Goal: Task Accomplishment & Management: Complete application form

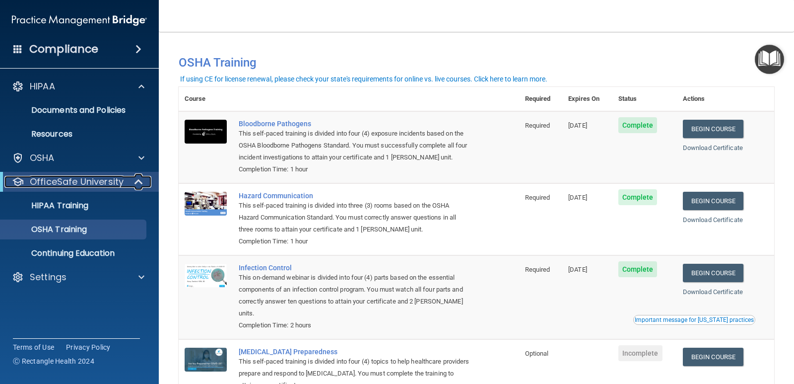
click at [141, 179] on span at bounding box center [140, 182] width 8 height 12
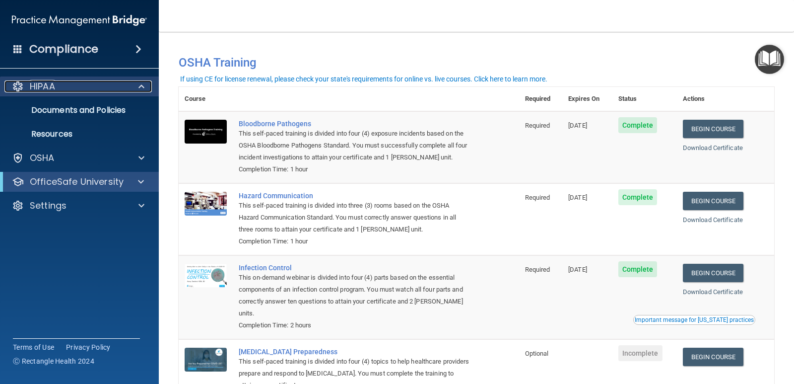
click at [142, 84] on span at bounding box center [142, 86] width 6 height 12
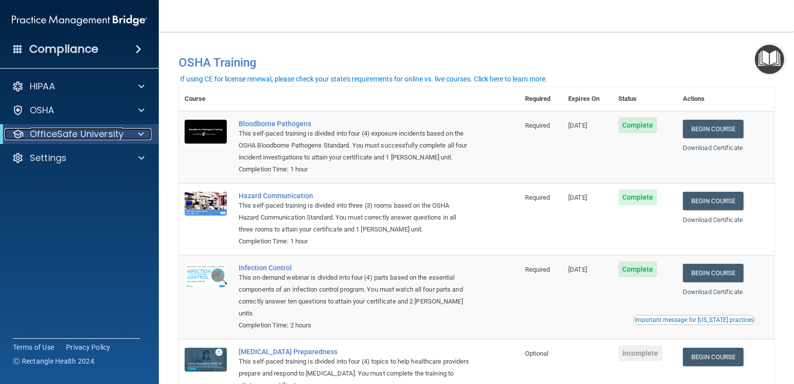
click at [148, 131] on div at bounding box center [139, 134] width 24 height 12
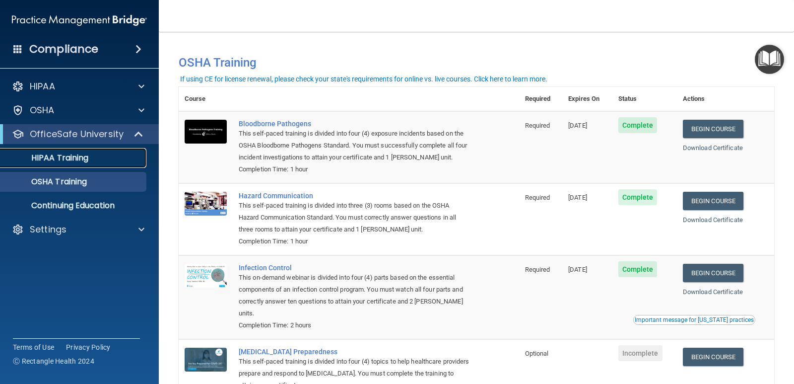
click at [130, 155] on div "HIPAA Training" at bounding box center [74, 158] width 136 height 10
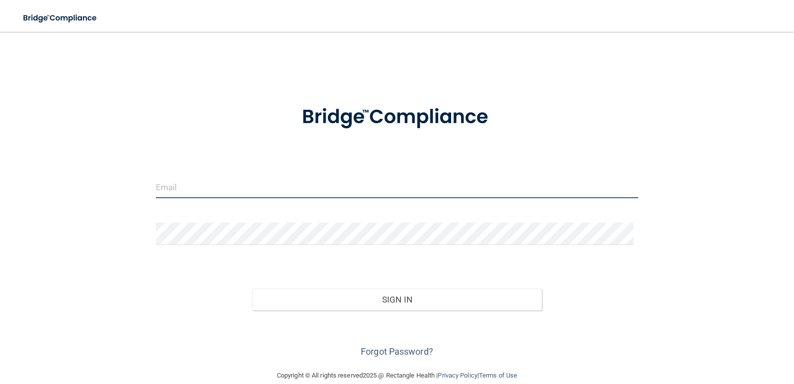
click at [253, 190] on input "email" at bounding box center [397, 187] width 483 height 22
type input "[EMAIL_ADDRESS][DOMAIN_NAME]"
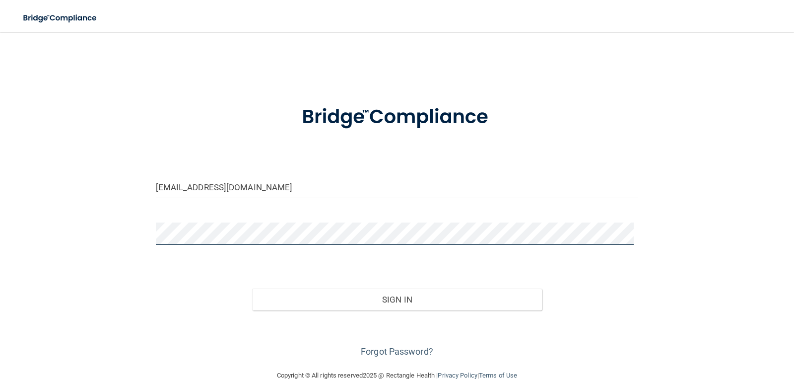
click at [252, 288] on button "Sign In" at bounding box center [397, 299] width 290 height 22
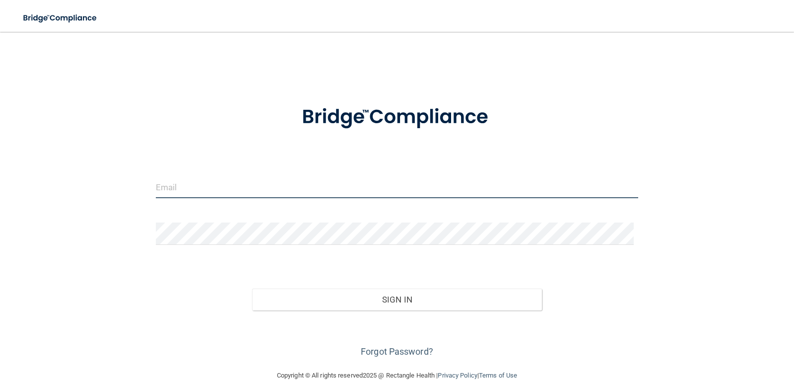
click at [190, 198] on input "email" at bounding box center [397, 187] width 483 height 22
type input "[EMAIL_ADDRESS][DOMAIN_NAME]"
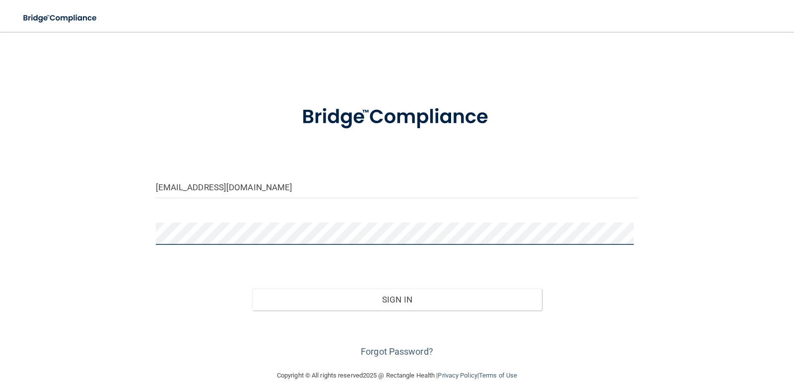
click at [252, 288] on button "Sign In" at bounding box center [397, 299] width 290 height 22
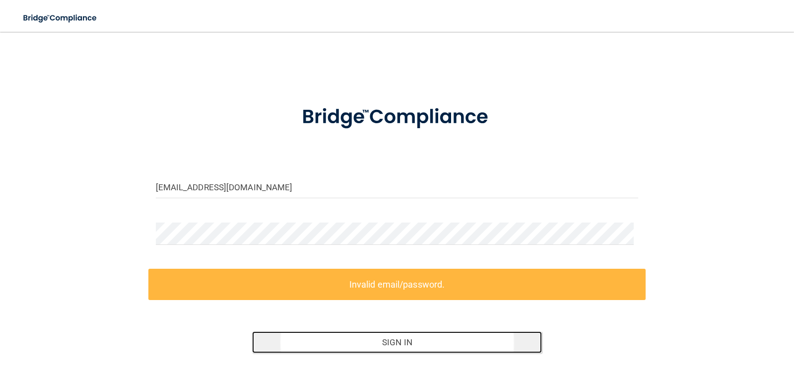
click at [311, 348] on button "Sign In" at bounding box center [397, 342] width 290 height 22
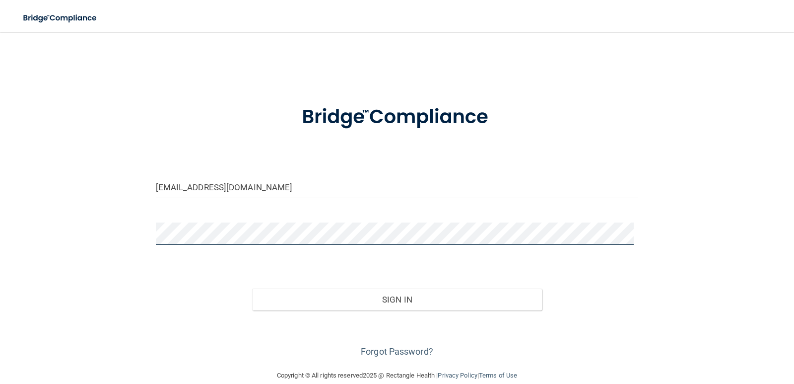
click at [252, 288] on button "Sign In" at bounding box center [397, 299] width 290 height 22
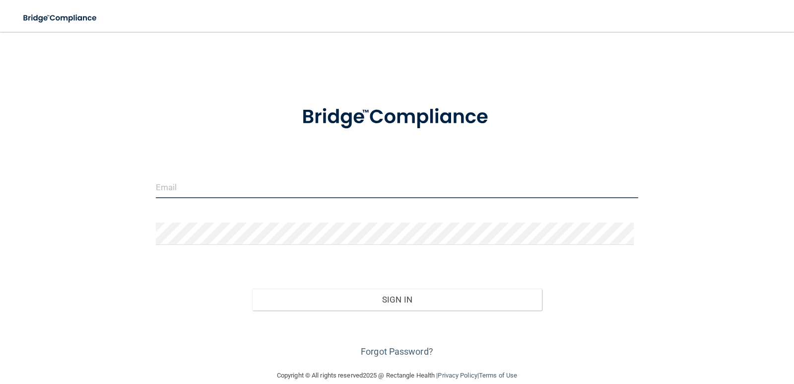
click at [162, 188] on input "email" at bounding box center [397, 187] width 483 height 22
type input "[EMAIL_ADDRESS][DOMAIN_NAME]"
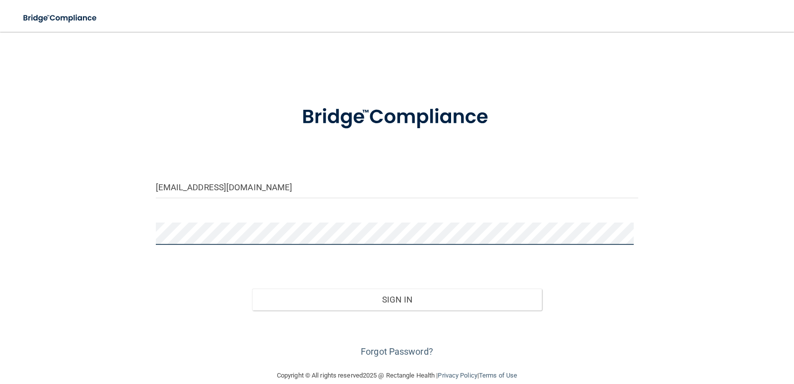
click at [252, 288] on button "Sign In" at bounding box center [397, 299] width 290 height 22
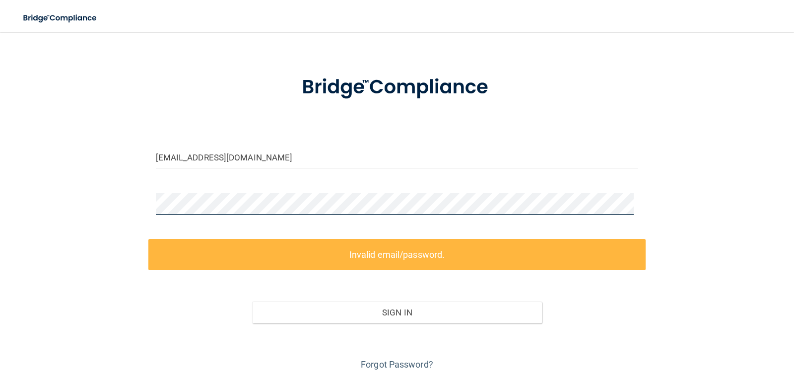
scroll to position [58, 0]
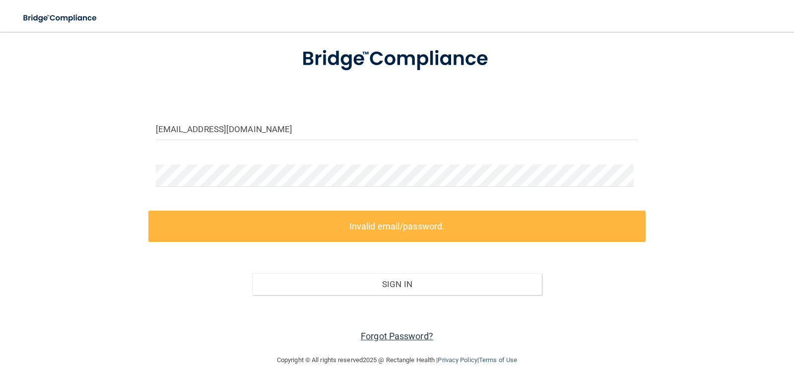
click at [396, 335] on link "Forgot Password?" at bounding box center [397, 336] width 72 height 10
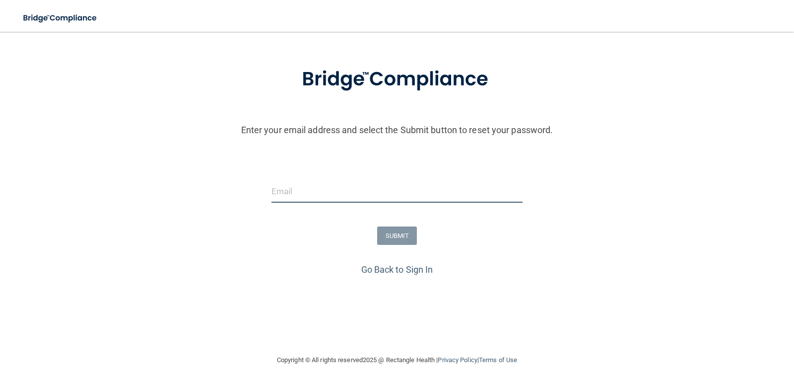
click at [325, 200] on input "email" at bounding box center [398, 191] width 252 height 22
type input "[EMAIL_ADDRESS][DOMAIN_NAME]"
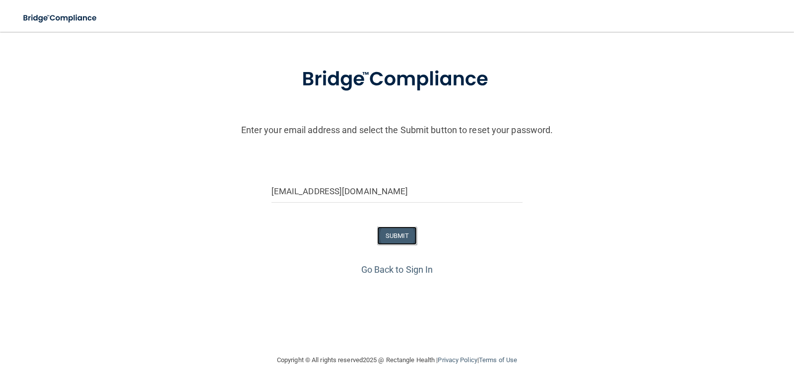
click at [395, 236] on button "SUBMIT" at bounding box center [397, 235] width 40 height 18
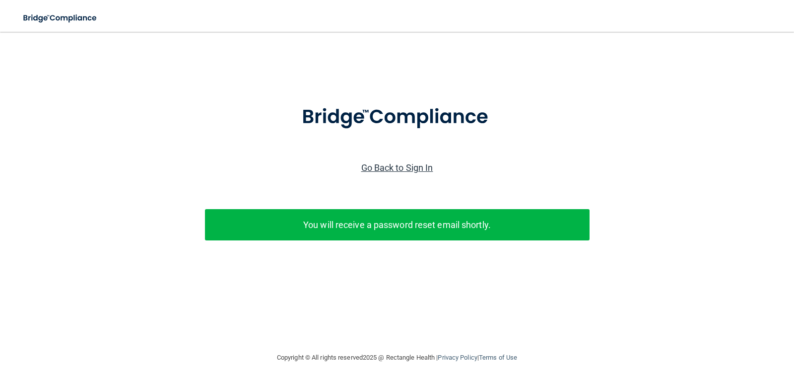
click at [410, 167] on link "Go Back to Sign In" at bounding box center [397, 167] width 72 height 10
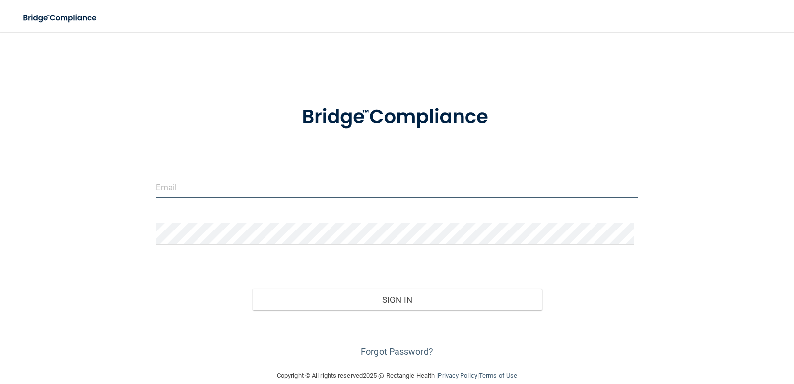
click at [390, 190] on input "email" at bounding box center [397, 187] width 483 height 22
type input "[EMAIL_ADDRESS][DOMAIN_NAME]"
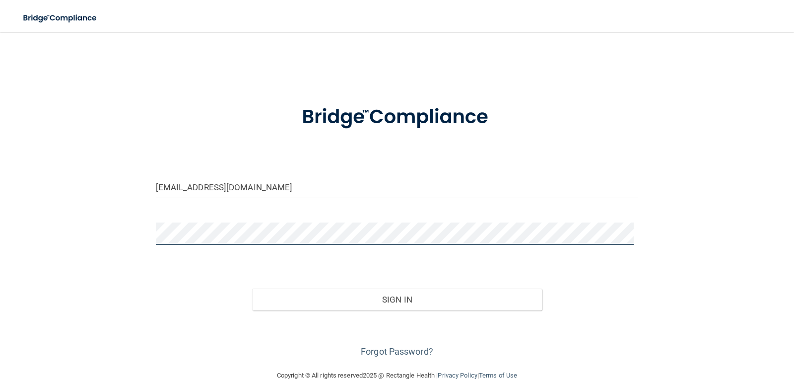
click at [252, 288] on button "Sign In" at bounding box center [397, 299] width 290 height 22
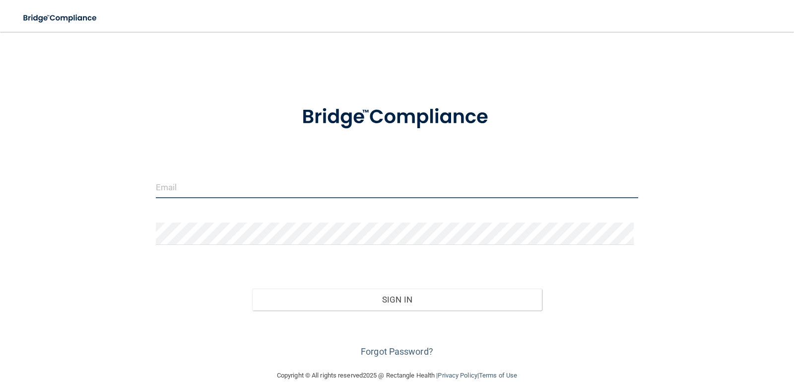
click at [175, 179] on input "email" at bounding box center [397, 187] width 483 height 22
type input "[EMAIL_ADDRESS][DOMAIN_NAME]"
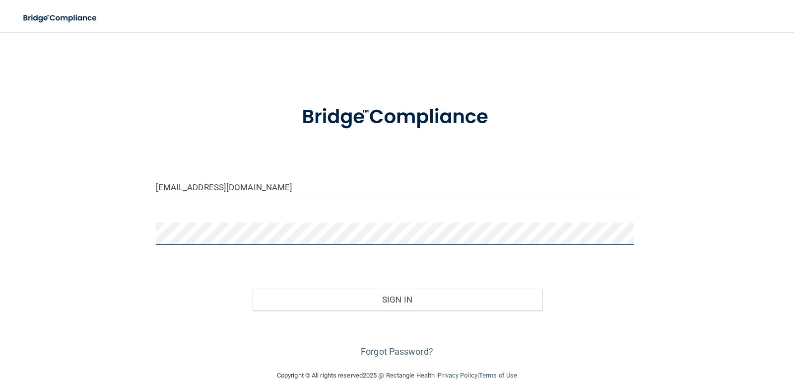
click at [252, 288] on button "Sign In" at bounding box center [397, 299] width 290 height 22
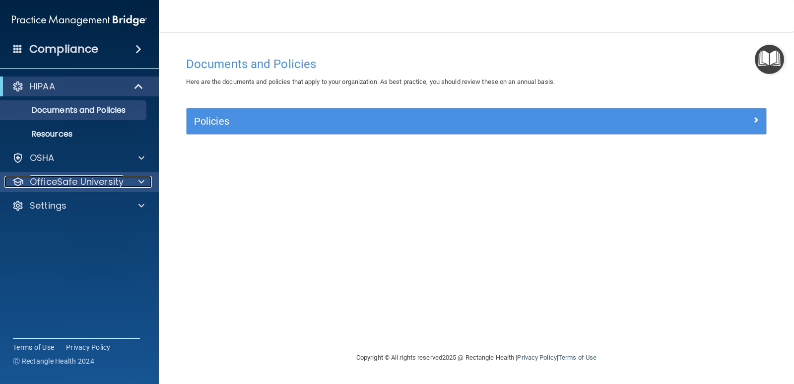
click at [142, 183] on span at bounding box center [142, 182] width 6 height 12
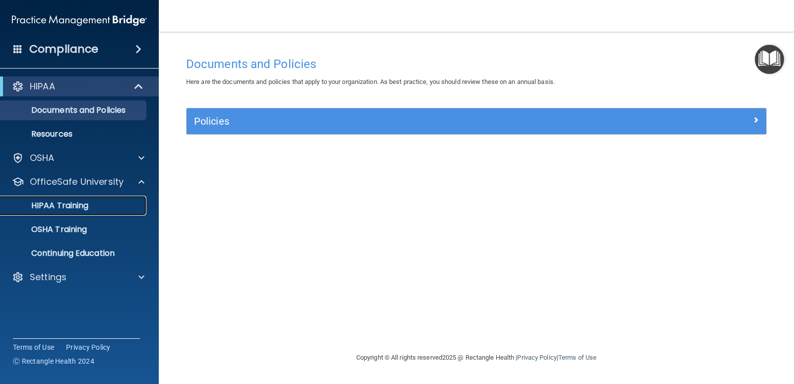
click at [122, 207] on div "HIPAA Training" at bounding box center [74, 206] width 136 height 10
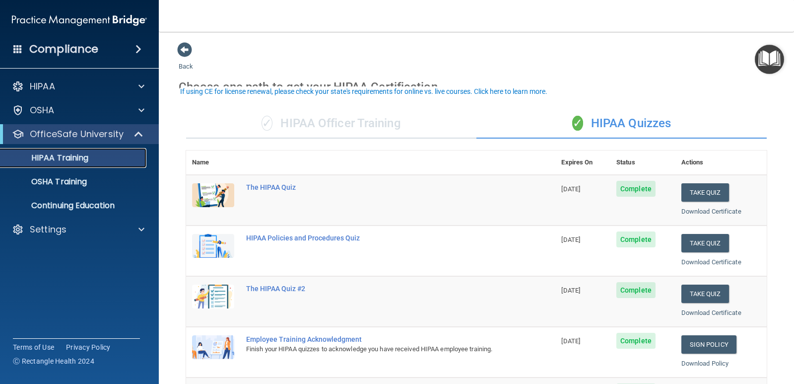
scroll to position [99, 0]
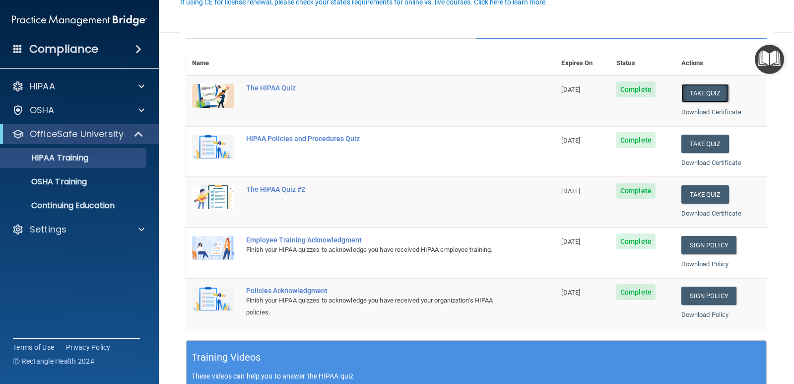
click at [708, 92] on button "Take Quiz" at bounding box center [706, 93] width 48 height 18
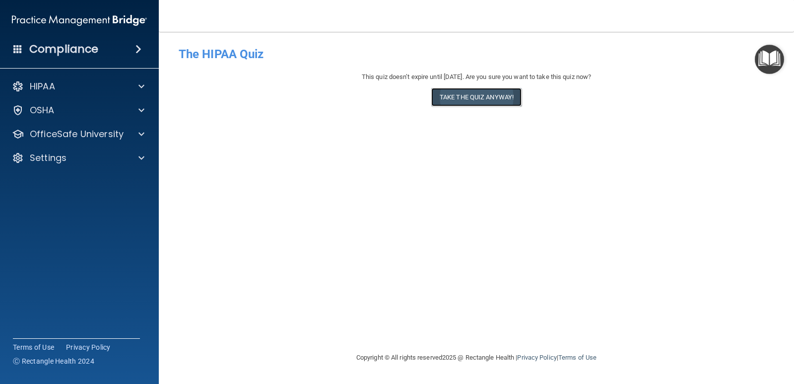
click at [476, 96] on button "Take the quiz anyway!" at bounding box center [476, 97] width 90 height 18
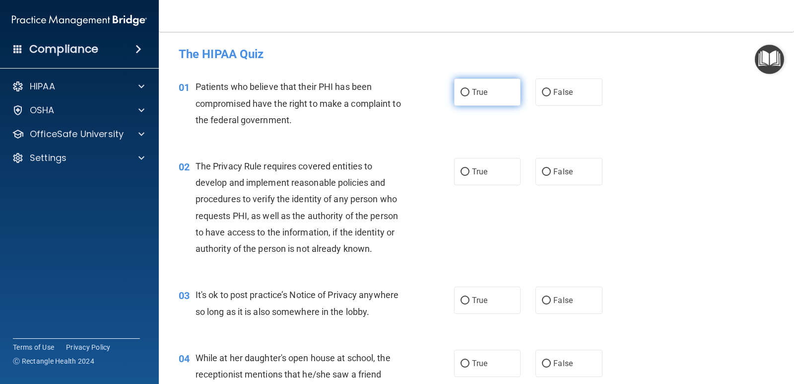
click at [462, 92] on input "True" at bounding box center [465, 92] width 9 height 7
radio input "true"
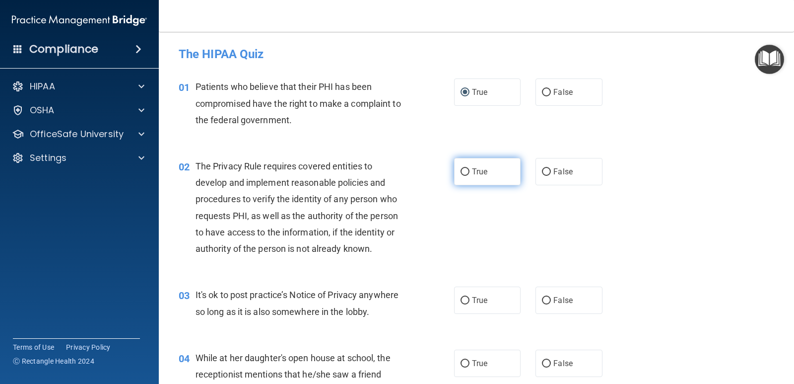
click at [463, 171] on input "True" at bounding box center [465, 171] width 9 height 7
radio input "true"
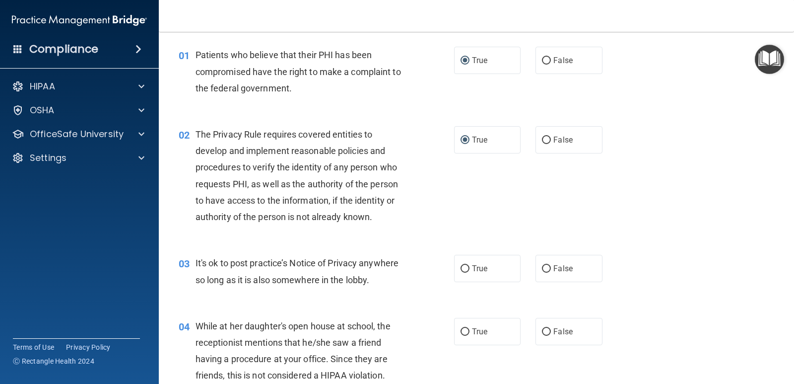
scroll to position [50, 0]
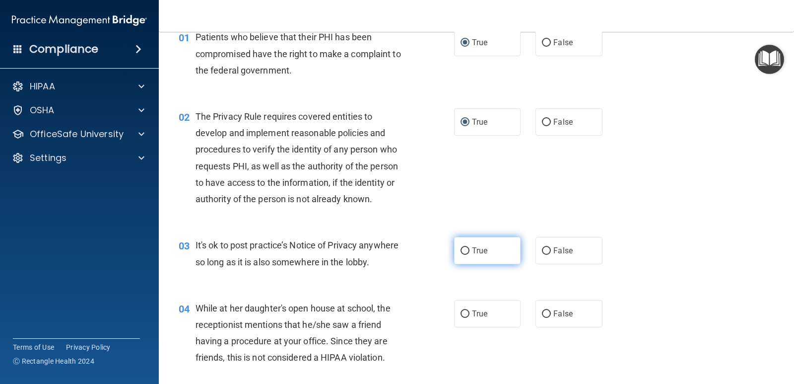
click at [464, 248] on input "True" at bounding box center [465, 250] width 9 height 7
radio input "true"
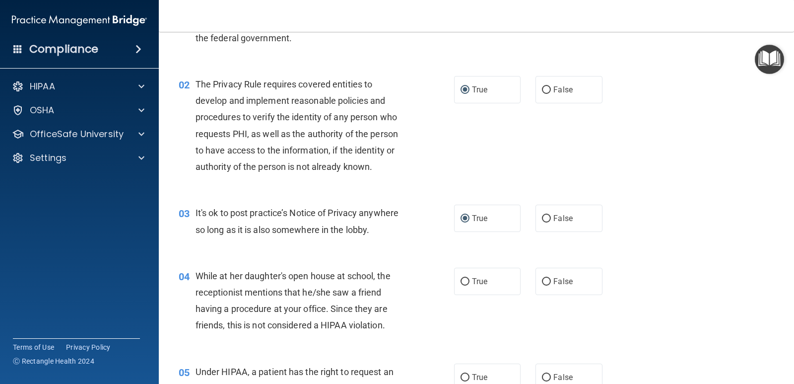
scroll to position [99, 0]
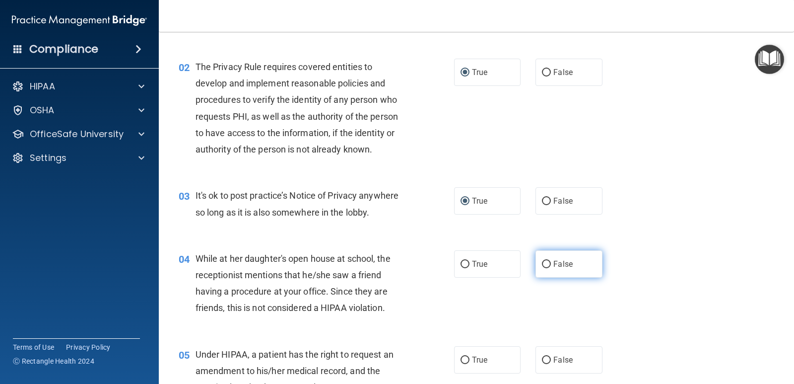
click at [542, 265] on input "False" at bounding box center [546, 264] width 9 height 7
radio input "true"
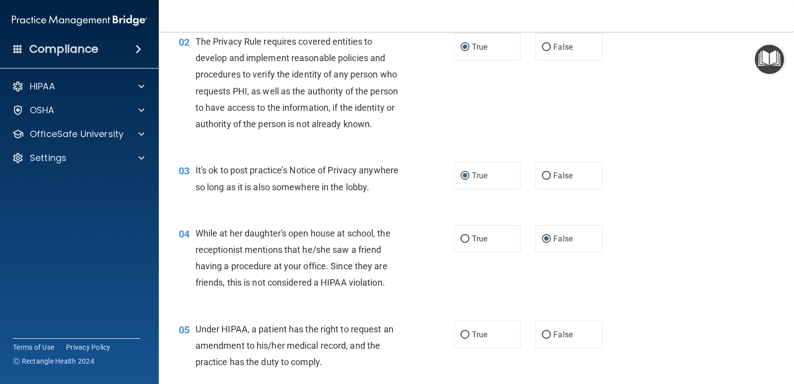
scroll to position [149, 0]
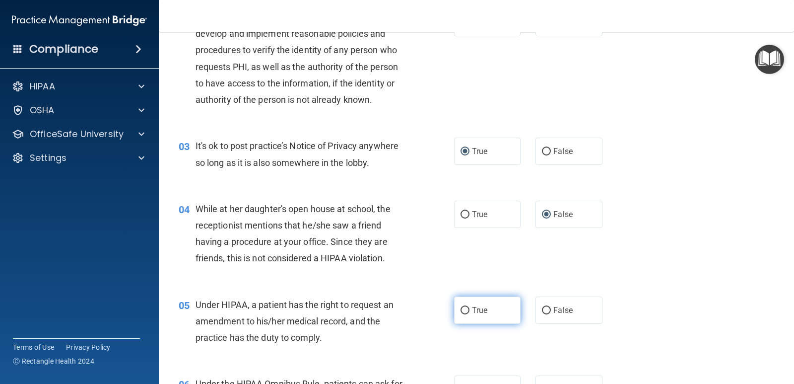
click at [461, 313] on input "True" at bounding box center [465, 310] width 9 height 7
radio input "true"
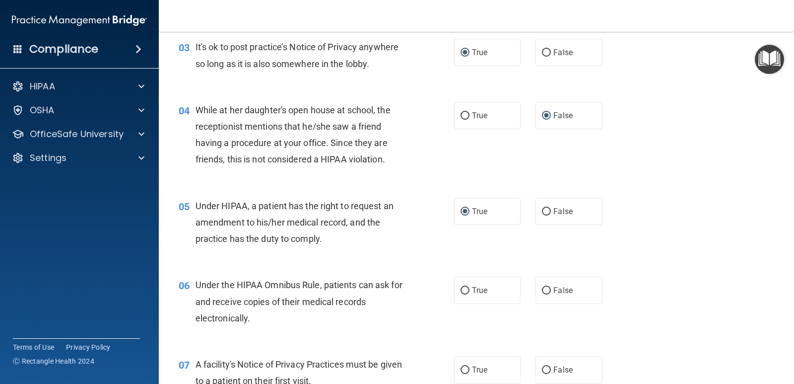
scroll to position [248, 0]
click at [473, 293] on span "True" at bounding box center [479, 289] width 15 height 9
click at [470, 293] on input "True" at bounding box center [465, 289] width 9 height 7
radio input "true"
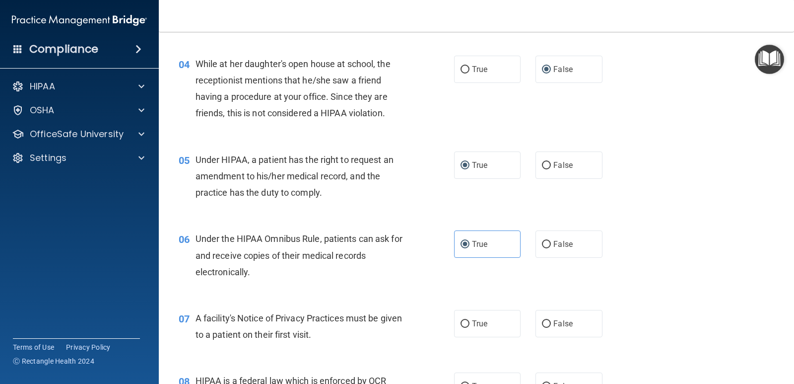
scroll to position [348, 0]
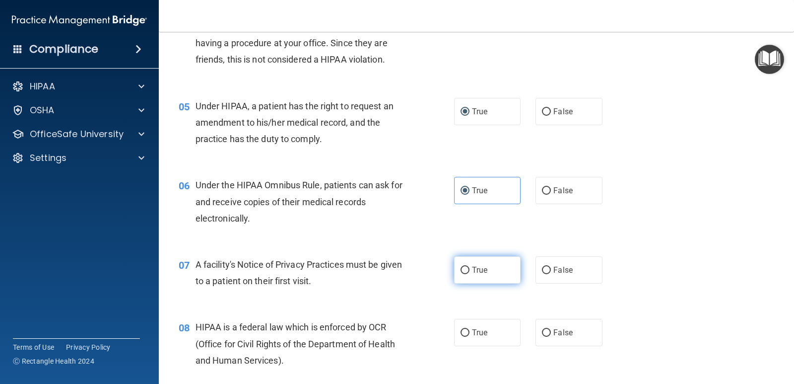
click at [464, 267] on input "True" at bounding box center [465, 270] width 9 height 7
radio input "true"
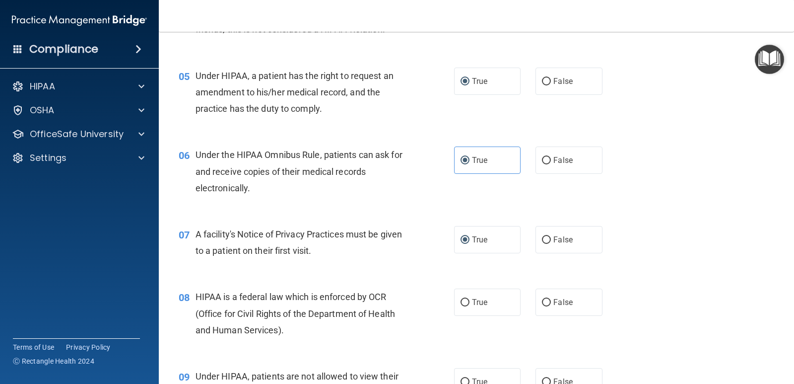
scroll to position [447, 0]
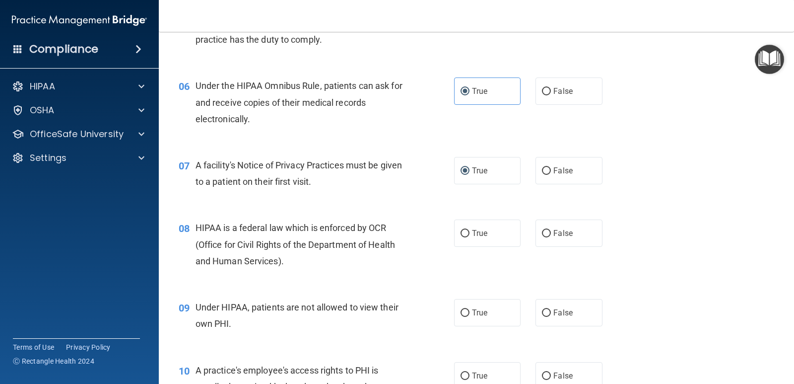
drag, startPoint x: 454, startPoint y: 232, endPoint x: 424, endPoint y: 240, distance: 31.0
click at [454, 232] on label "True" at bounding box center [487, 232] width 67 height 27
click at [461, 232] on input "True" at bounding box center [465, 233] width 9 height 7
radio input "true"
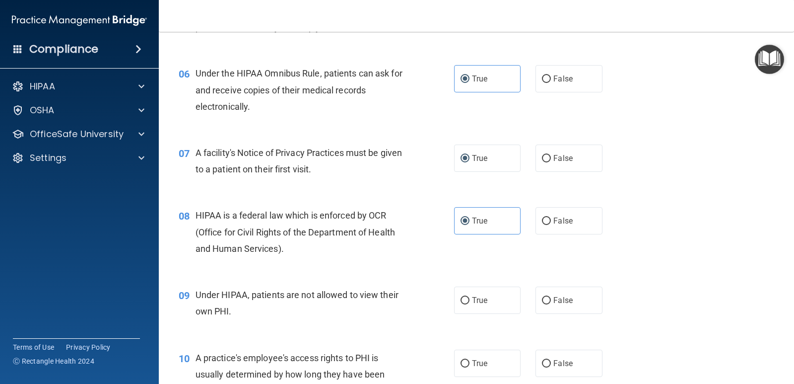
scroll to position [496, 0]
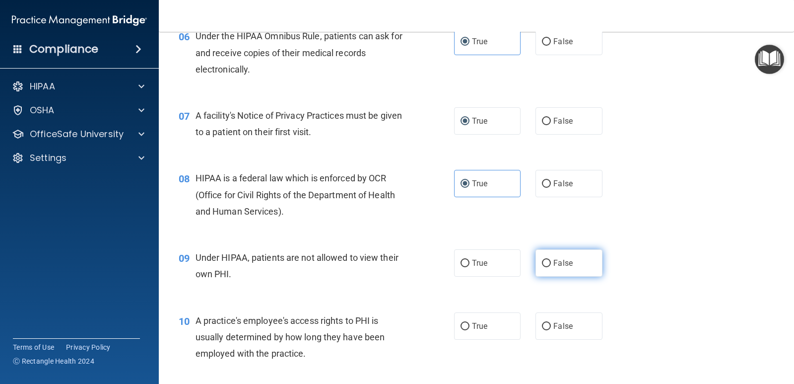
click at [538, 269] on label "False" at bounding box center [569, 262] width 67 height 27
click at [542, 267] on input "False" at bounding box center [546, 263] width 9 height 7
radio input "true"
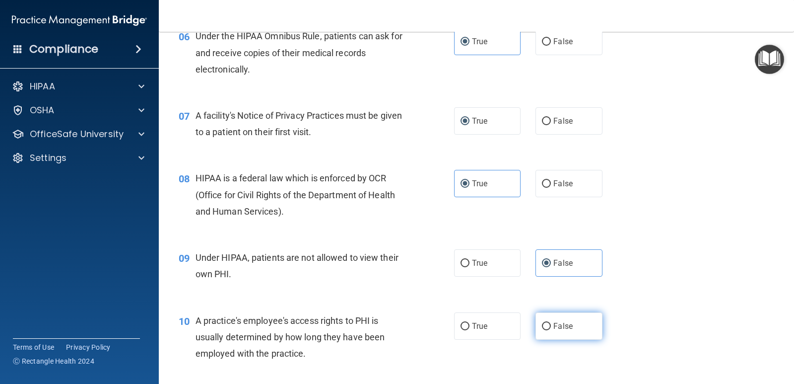
click at [549, 328] on label "False" at bounding box center [569, 325] width 67 height 27
click at [549, 328] on input "False" at bounding box center [546, 326] width 9 height 7
radio input "true"
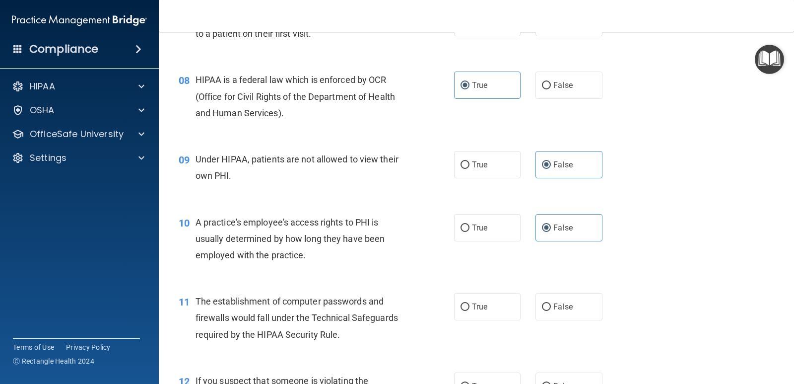
scroll to position [596, 0]
click at [467, 309] on label "True" at bounding box center [487, 305] width 67 height 27
click at [467, 309] on input "True" at bounding box center [465, 305] width 9 height 7
radio input "true"
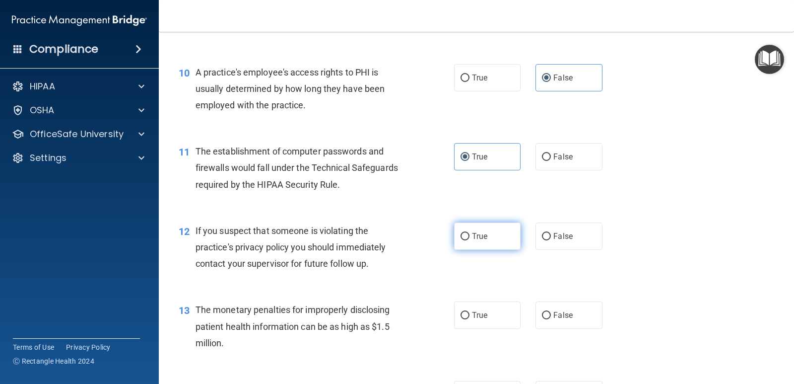
click at [462, 241] on label "True" at bounding box center [487, 235] width 67 height 27
click at [462, 240] on input "True" at bounding box center [465, 236] width 9 height 7
radio input "true"
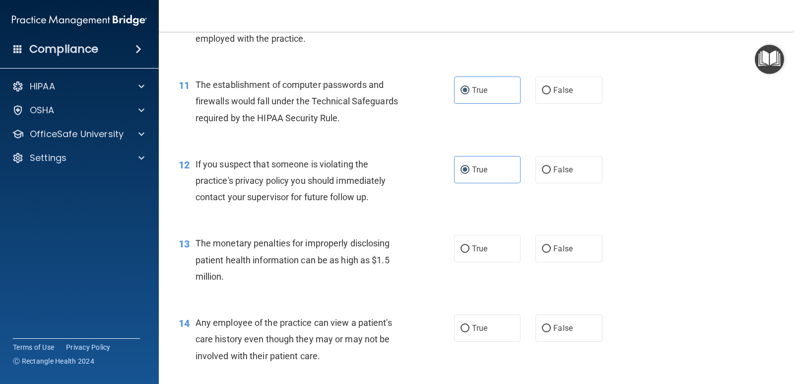
scroll to position [844, 0]
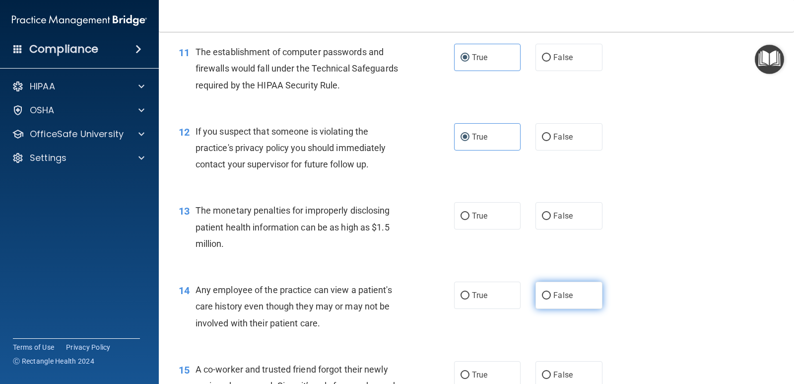
click at [553, 300] on label "False" at bounding box center [569, 295] width 67 height 27
click at [551, 299] on input "False" at bounding box center [546, 295] width 9 height 7
radio input "true"
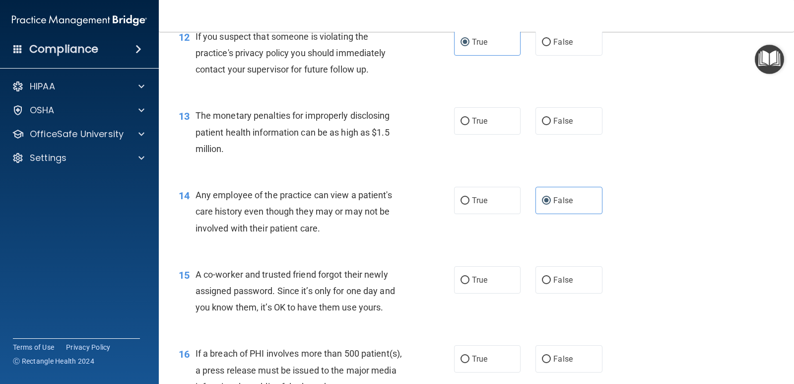
scroll to position [943, 0]
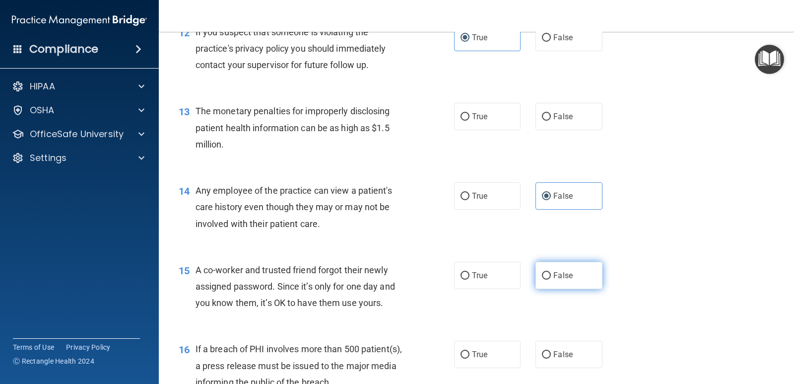
click at [548, 280] on label "False" at bounding box center [569, 275] width 67 height 27
click at [548, 280] on input "False" at bounding box center [546, 275] width 9 height 7
radio input "true"
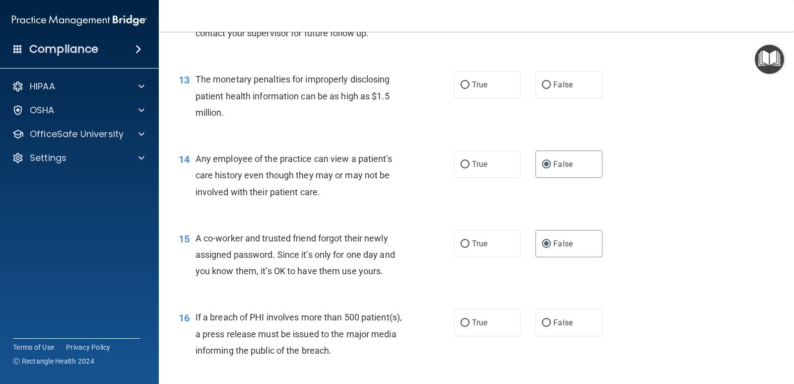
scroll to position [993, 0]
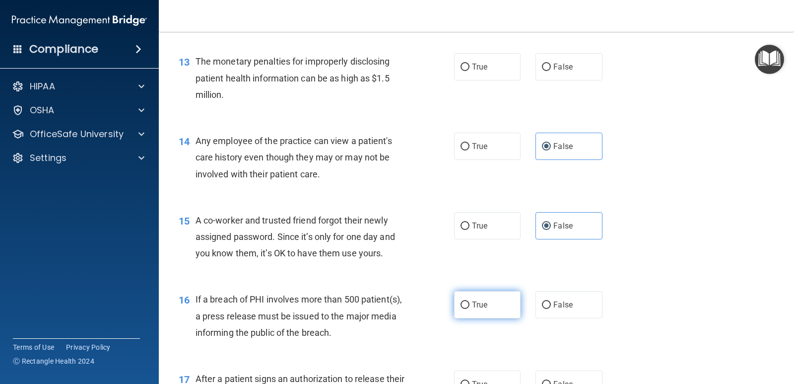
click at [462, 312] on label "True" at bounding box center [487, 304] width 67 height 27
click at [462, 309] on input "True" at bounding box center [465, 304] width 9 height 7
radio input "true"
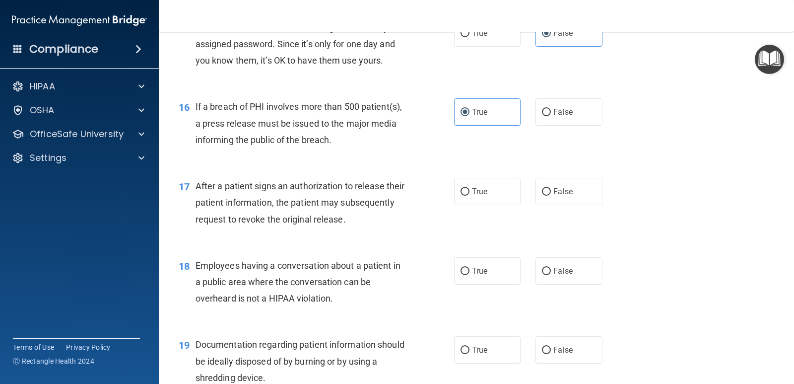
scroll to position [1192, 0]
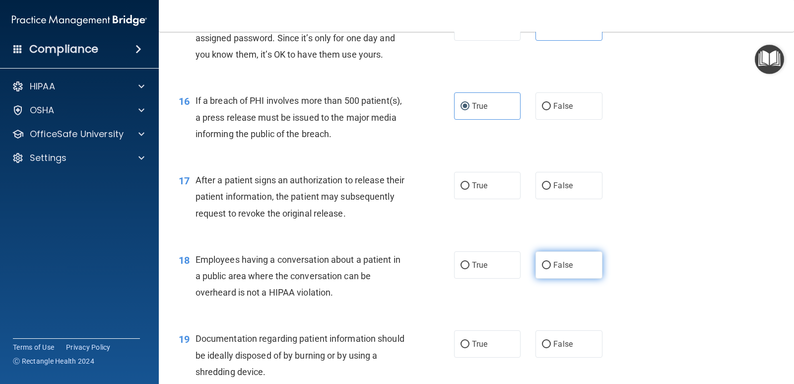
click at [554, 269] on span "False" at bounding box center [563, 264] width 19 height 9
click at [551, 269] on input "False" at bounding box center [546, 265] width 9 height 7
radio input "true"
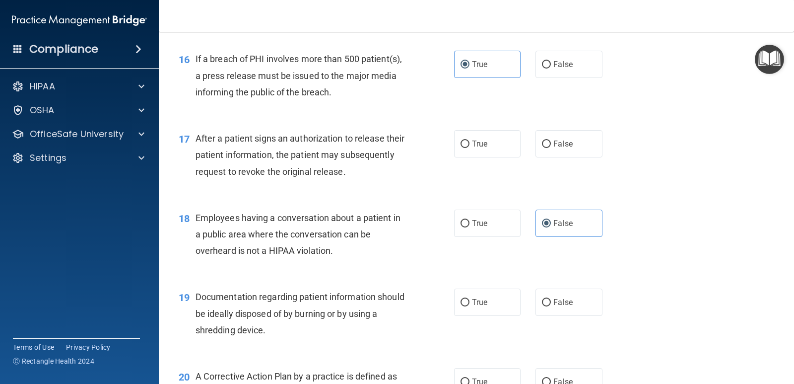
scroll to position [1291, 0]
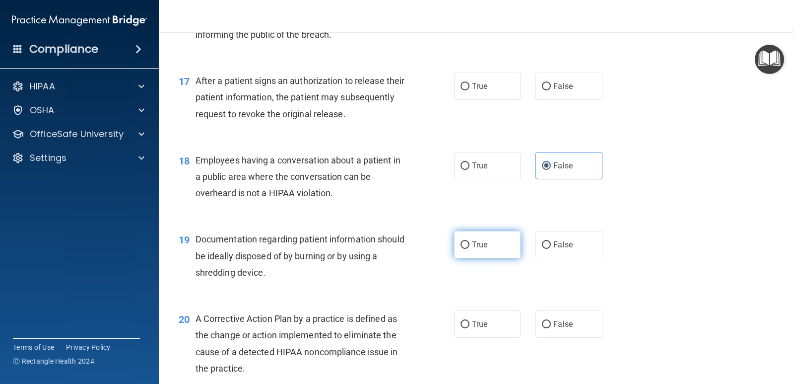
click at [464, 246] on input "True" at bounding box center [465, 244] width 9 height 7
radio input "true"
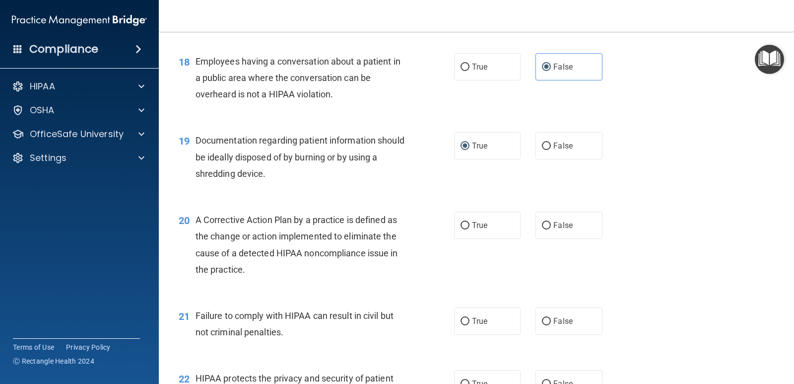
scroll to position [1390, 0]
click at [463, 231] on label "True" at bounding box center [487, 224] width 67 height 27
click at [463, 229] on input "True" at bounding box center [465, 224] width 9 height 7
radio input "true"
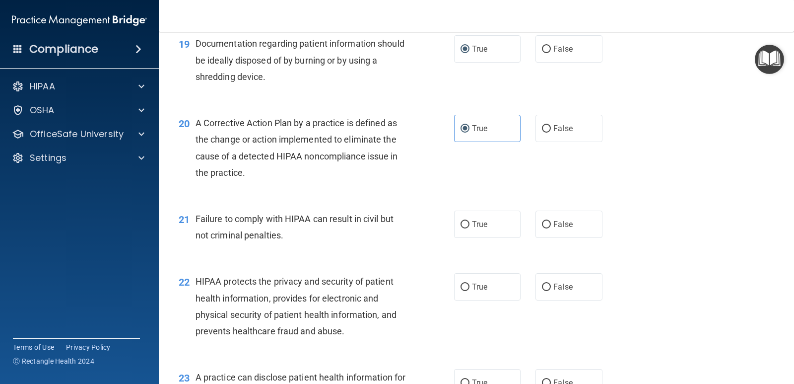
scroll to position [1489, 0]
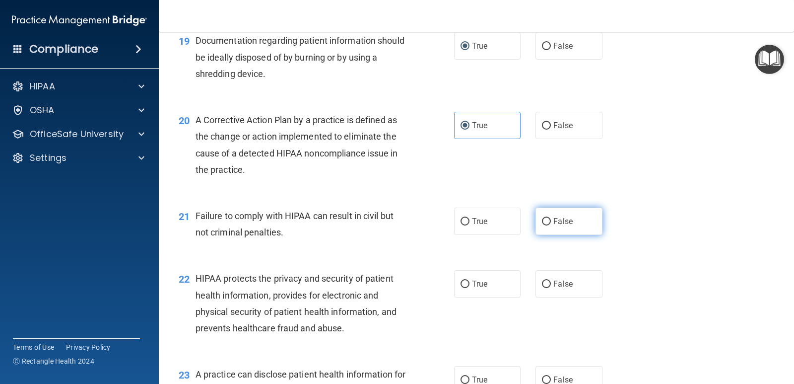
click at [543, 222] on input "False" at bounding box center [546, 221] width 9 height 7
radio input "true"
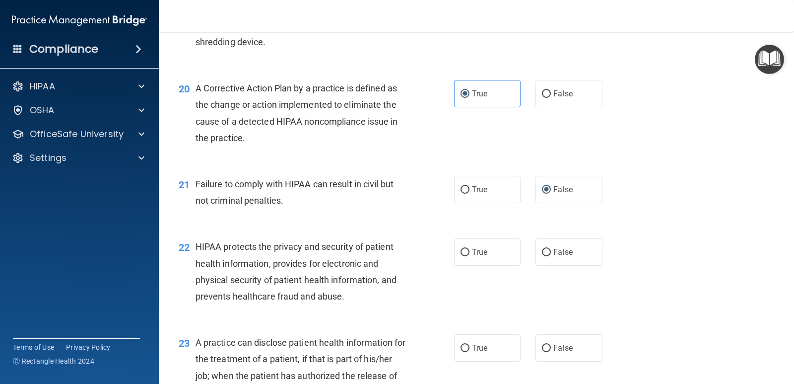
scroll to position [1539, 0]
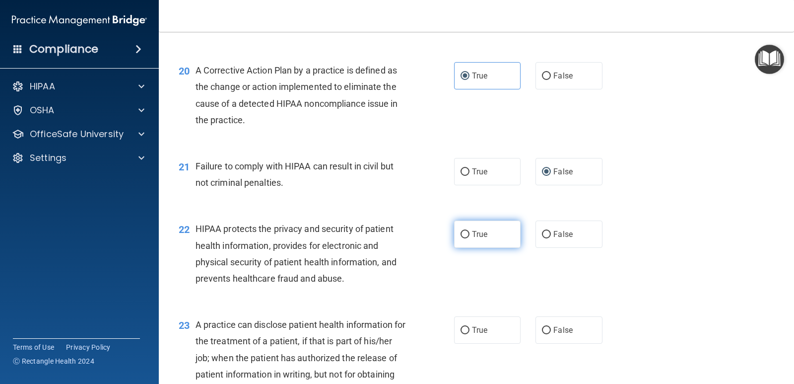
click at [466, 239] on label "True" at bounding box center [487, 233] width 67 height 27
click at [466, 238] on input "True" at bounding box center [465, 234] width 9 height 7
radio input "true"
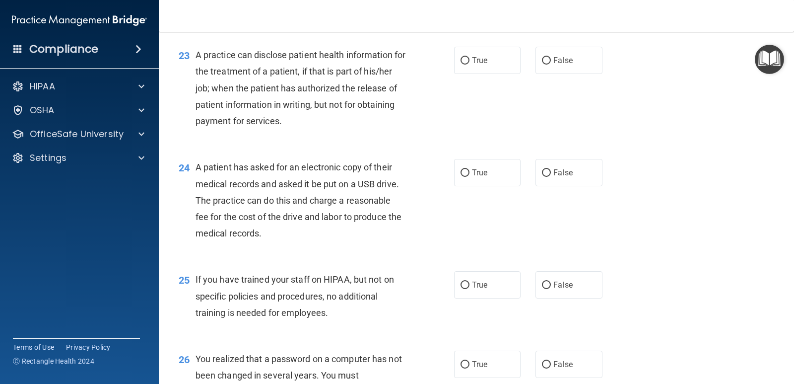
scroll to position [1837, 0]
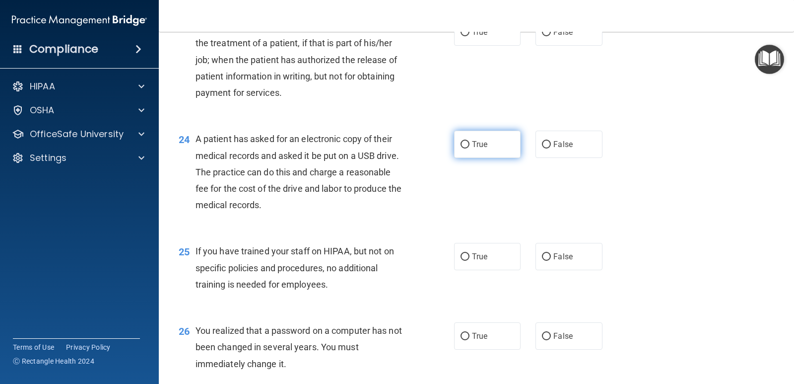
click at [460, 152] on label "True" at bounding box center [487, 144] width 67 height 27
click at [461, 148] on input "True" at bounding box center [465, 144] width 9 height 7
radio input "true"
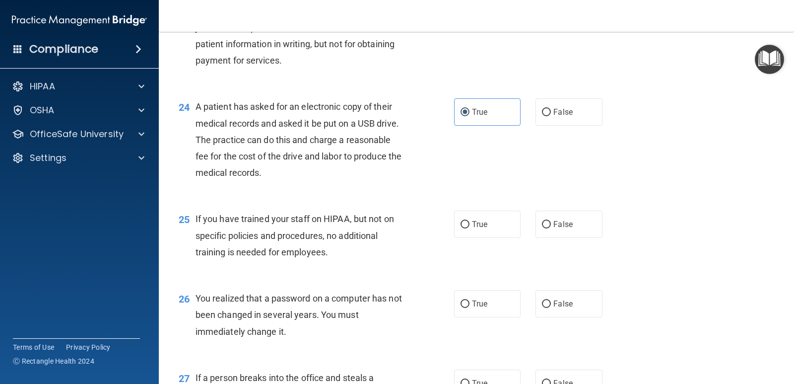
scroll to position [1887, 0]
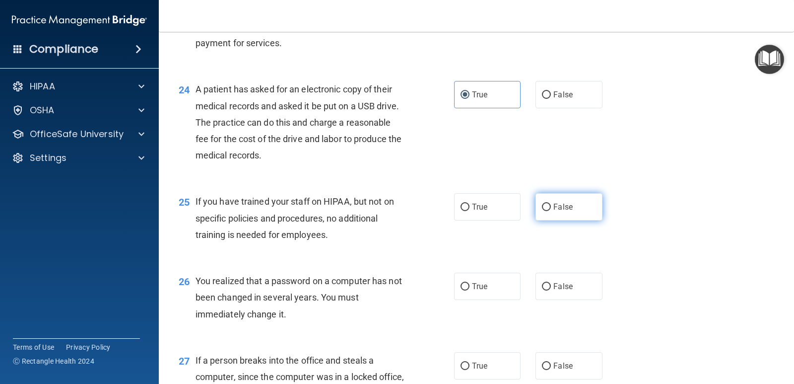
click at [559, 210] on span "False" at bounding box center [563, 206] width 19 height 9
click at [551, 210] on input "False" at bounding box center [546, 207] width 9 height 7
radio input "true"
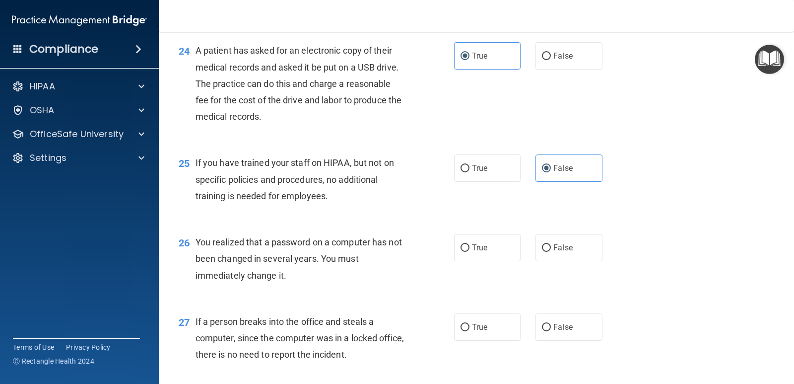
scroll to position [1986, 0]
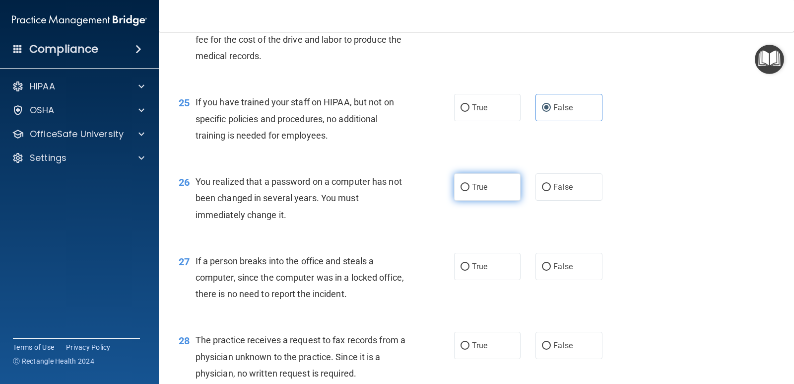
click at [463, 191] on input "True" at bounding box center [465, 187] width 9 height 7
radio input "true"
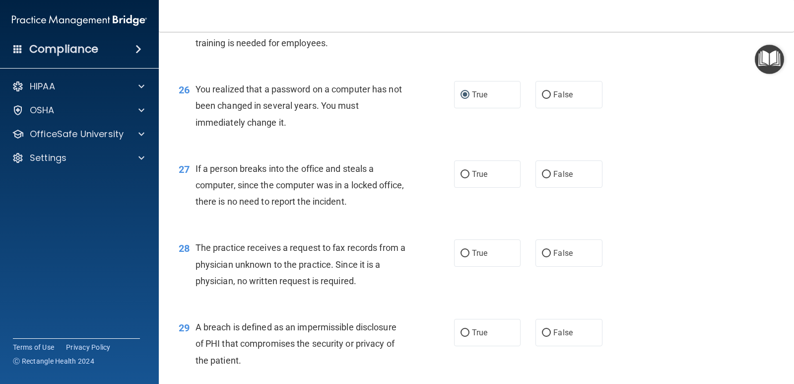
scroll to position [2085, 0]
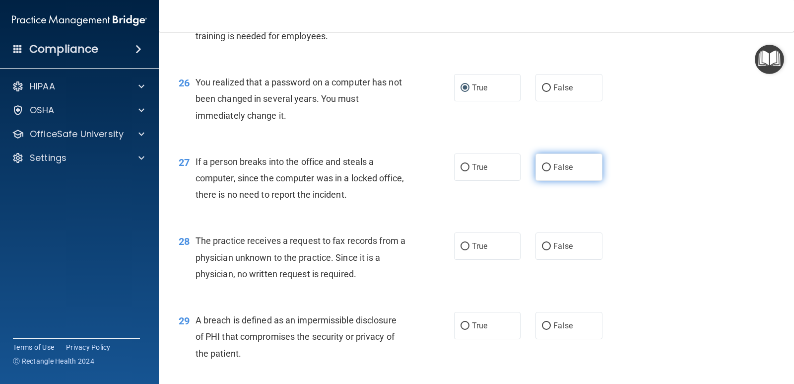
click at [554, 171] on span "False" at bounding box center [563, 166] width 19 height 9
click at [549, 171] on input "False" at bounding box center [546, 167] width 9 height 7
radio input "true"
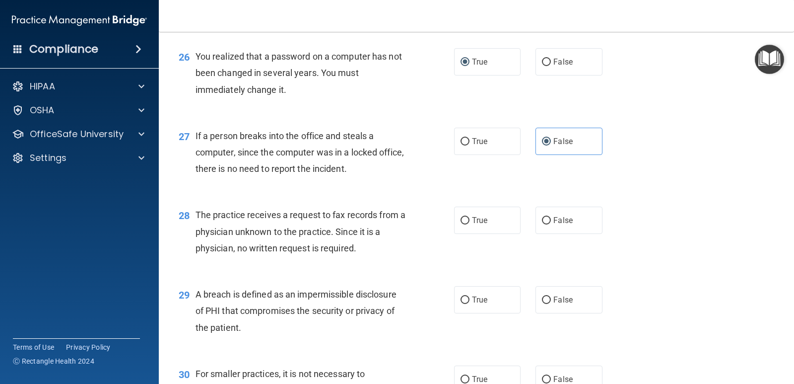
scroll to position [2135, 0]
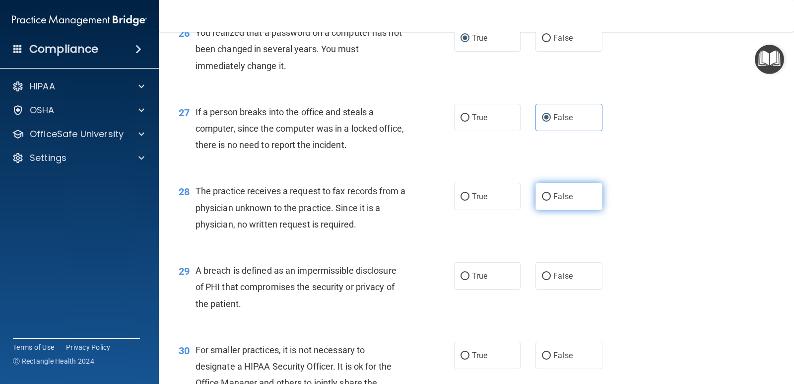
click at [546, 202] on label "False" at bounding box center [569, 196] width 67 height 27
click at [546, 201] on input "False" at bounding box center [546, 196] width 9 height 7
radio input "true"
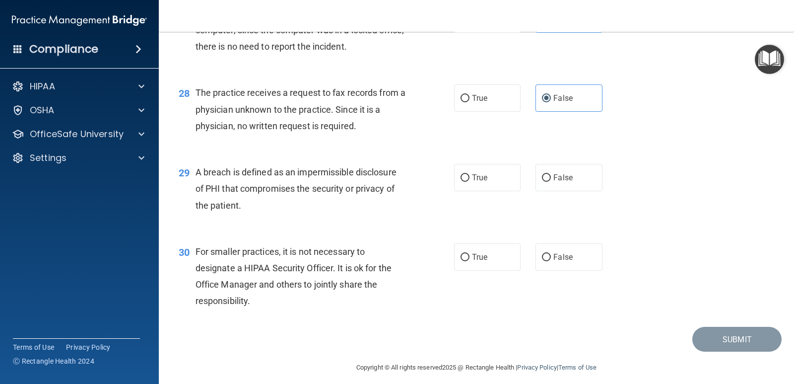
scroll to position [2234, 0]
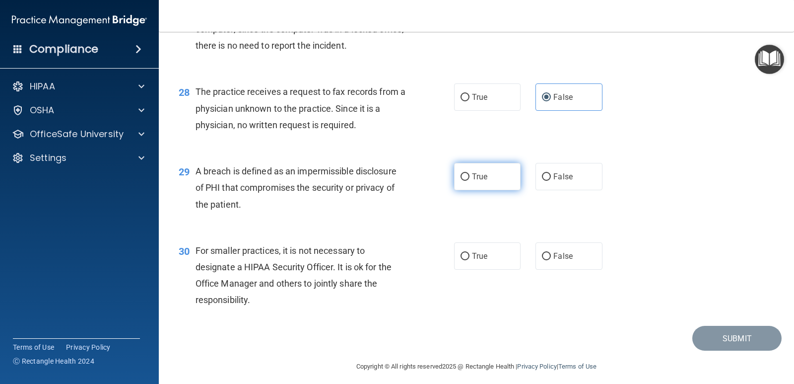
click at [458, 182] on label "True" at bounding box center [487, 176] width 67 height 27
click at [461, 181] on input "True" at bounding box center [465, 176] width 9 height 7
radio input "true"
click at [548, 264] on label "False" at bounding box center [569, 255] width 67 height 27
click at [548, 260] on input "False" at bounding box center [546, 256] width 9 height 7
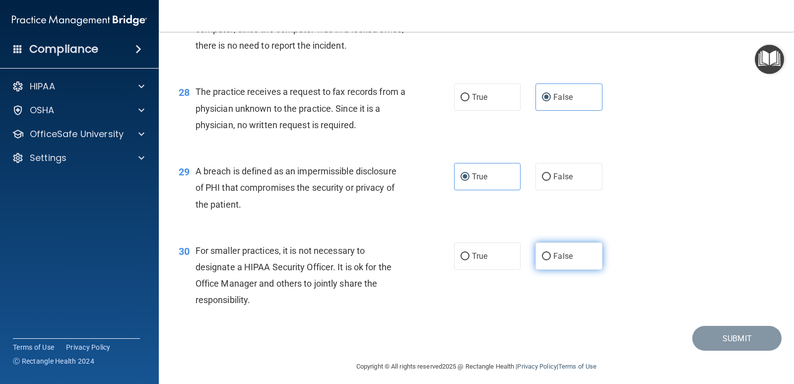
radio input "true"
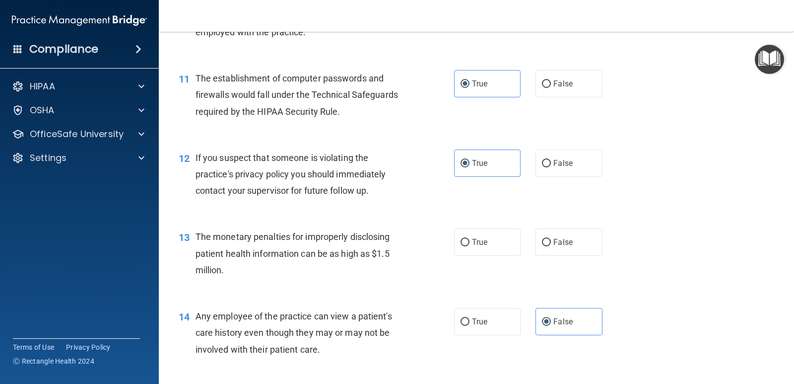
scroll to position [844, 0]
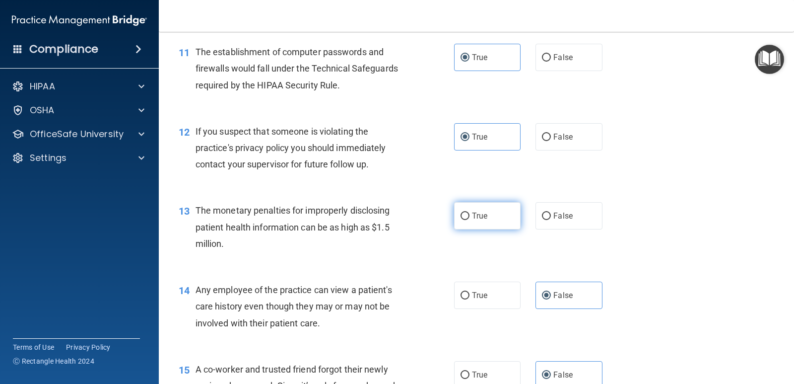
click at [454, 220] on label "True" at bounding box center [487, 215] width 67 height 27
click at [461, 220] on input "True" at bounding box center [465, 215] width 9 height 7
radio input "true"
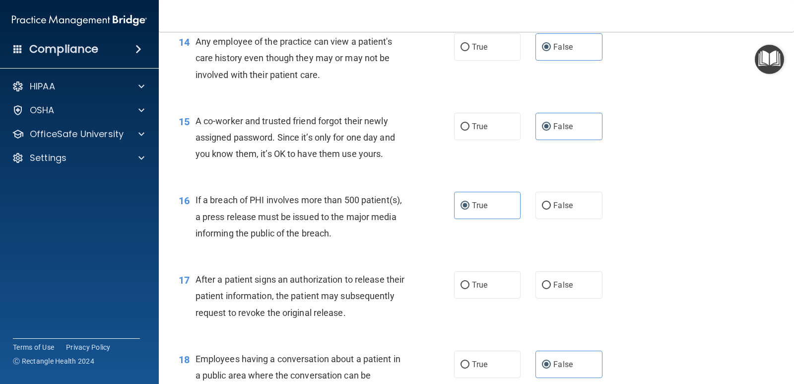
scroll to position [1142, 0]
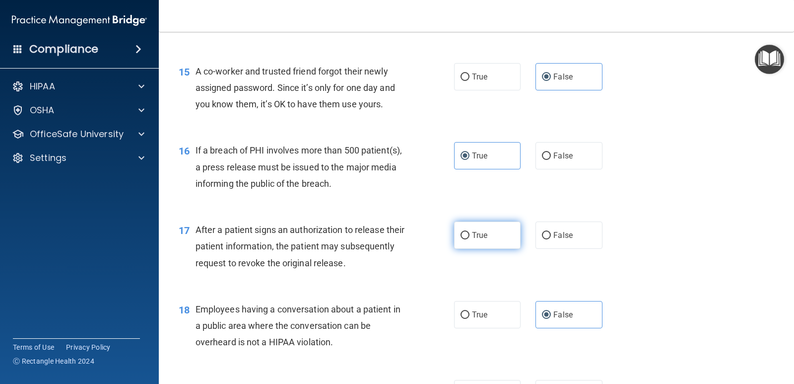
click at [472, 239] on span "True" at bounding box center [479, 234] width 15 height 9
click at [470, 239] on input "True" at bounding box center [465, 235] width 9 height 7
radio input "true"
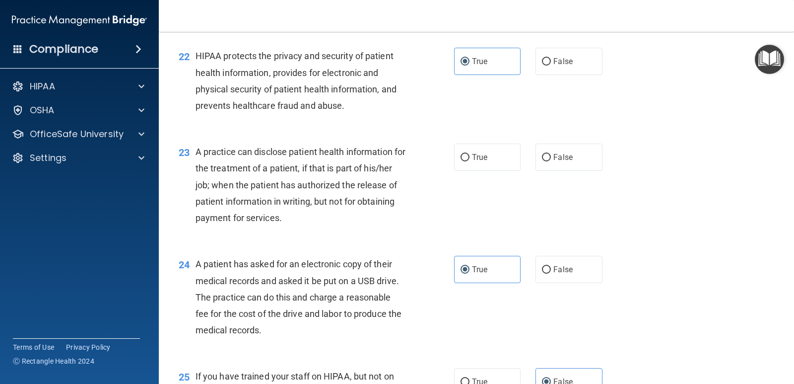
scroll to position [1694, 0]
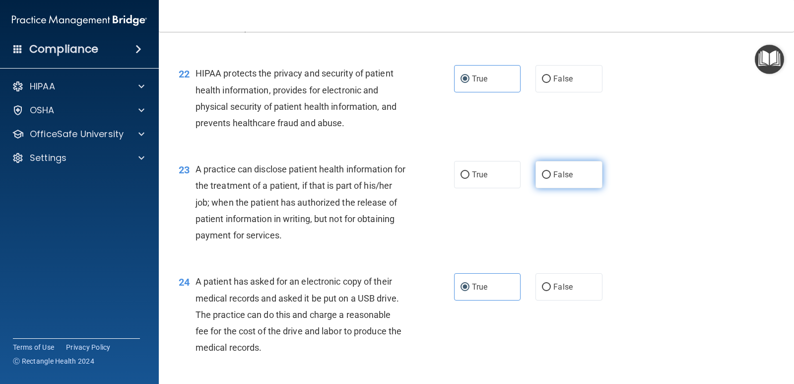
click at [568, 177] on span "False" at bounding box center [563, 174] width 19 height 9
click at [551, 177] on input "False" at bounding box center [546, 174] width 9 height 7
radio input "true"
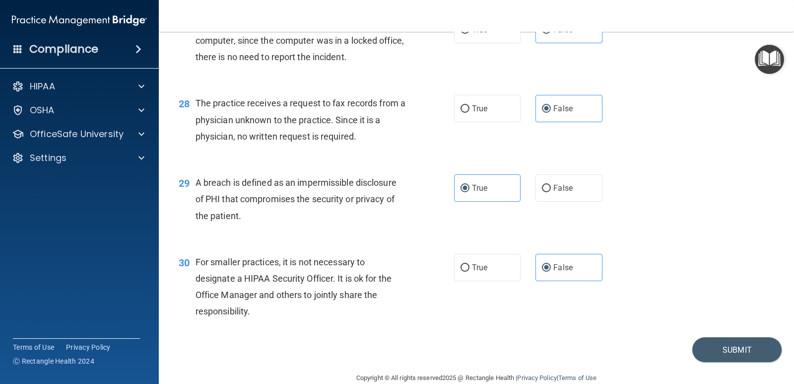
scroll to position [2241, 0]
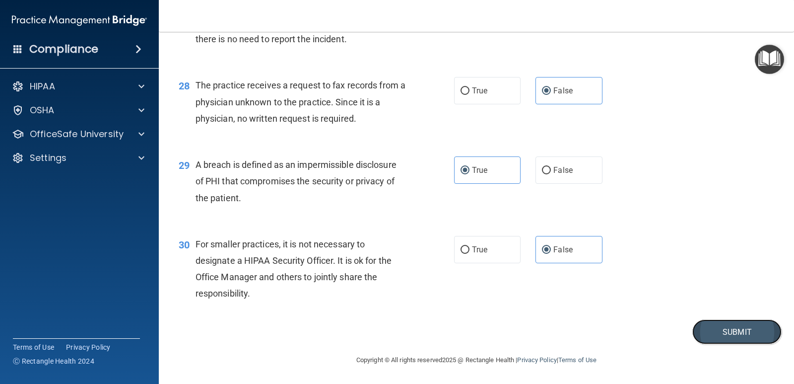
click at [705, 327] on button "Submit" at bounding box center [737, 331] width 89 height 25
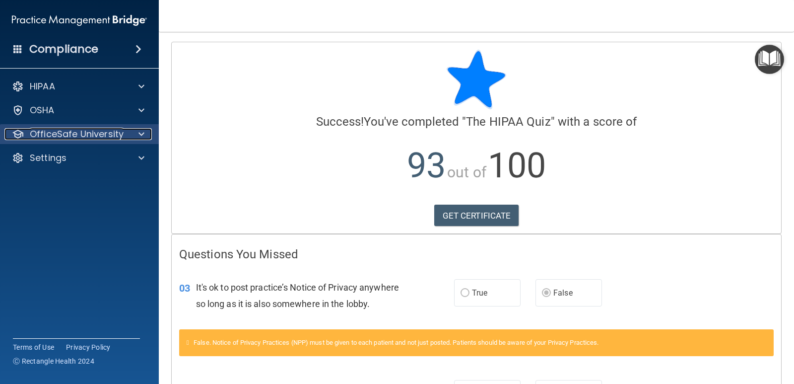
click at [139, 134] on span at bounding box center [142, 134] width 6 height 12
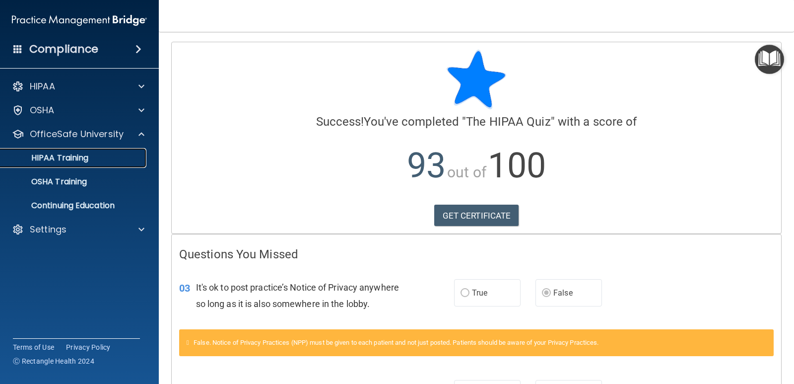
click at [125, 158] on div "HIPAA Training" at bounding box center [74, 158] width 136 height 10
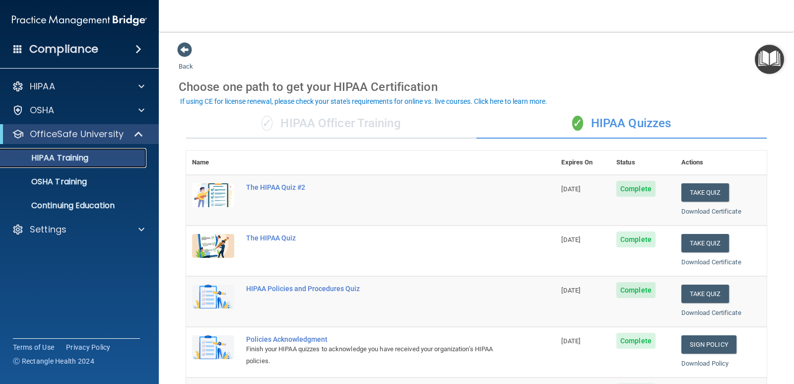
scroll to position [50, 0]
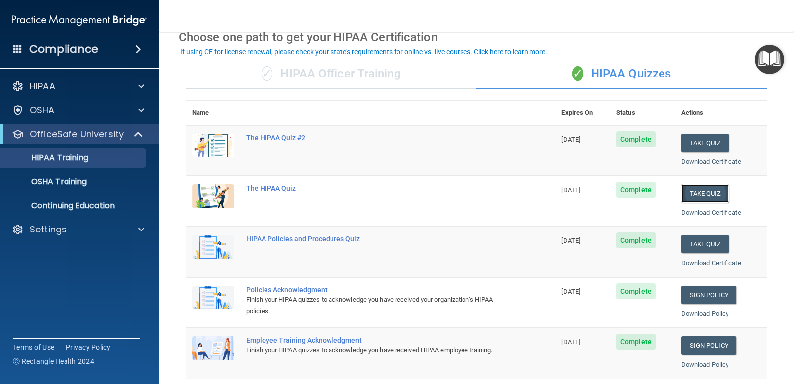
click at [688, 196] on button "Take Quiz" at bounding box center [706, 193] width 48 height 18
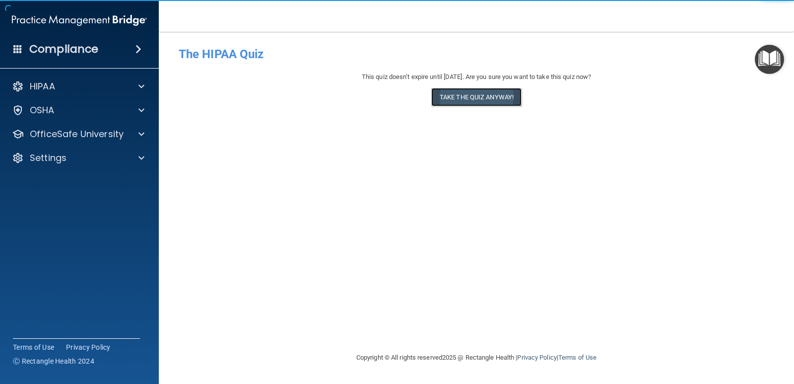
click at [492, 95] on button "Take the quiz anyway!" at bounding box center [476, 97] width 90 height 18
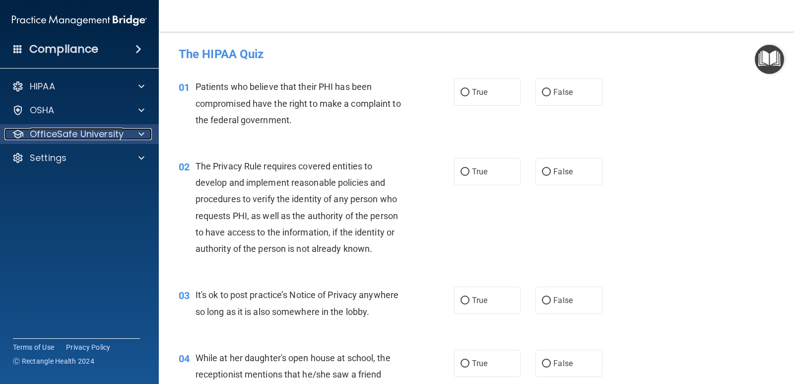
click at [138, 129] on div at bounding box center [140, 134] width 25 height 12
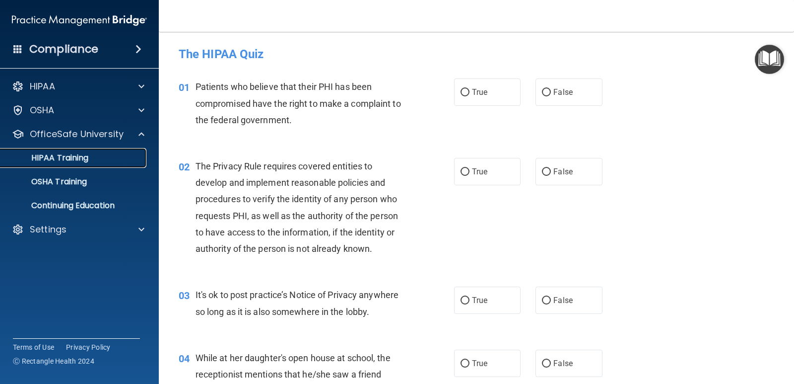
click at [110, 156] on div "HIPAA Training" at bounding box center [74, 158] width 136 height 10
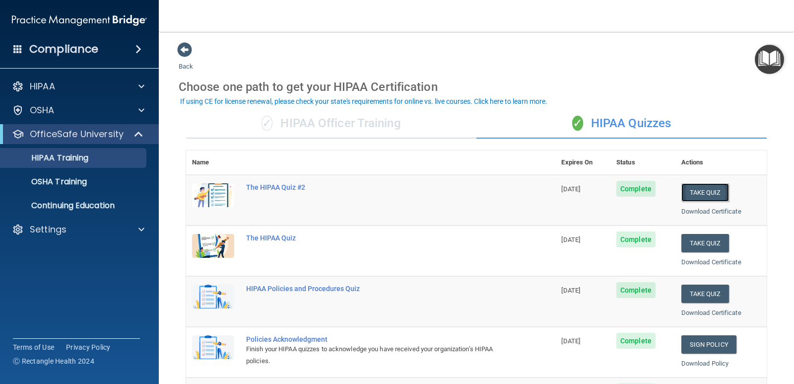
click at [685, 186] on button "Take Quiz" at bounding box center [706, 192] width 48 height 18
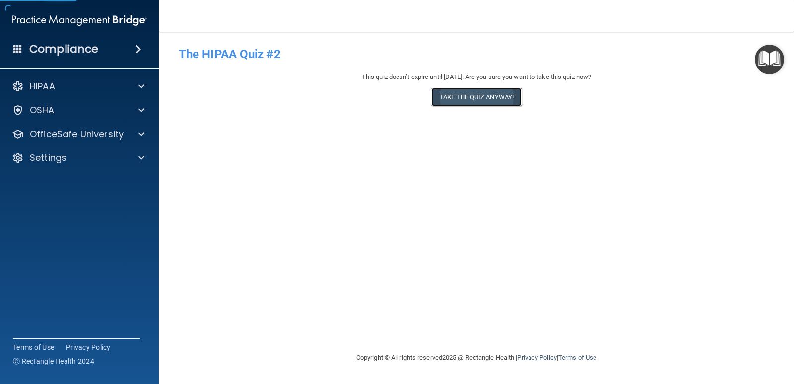
click at [449, 97] on button "Take the quiz anyway!" at bounding box center [476, 97] width 90 height 18
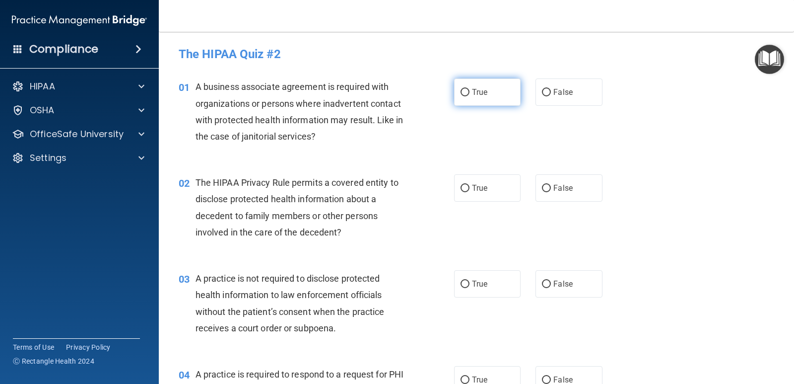
click at [462, 92] on input "True" at bounding box center [465, 92] width 9 height 7
radio input "true"
click at [459, 229] on div "02 The HIPAA Privacy Rule permits a covered entity to disclose protected health…" at bounding box center [316, 209] width 305 height 71
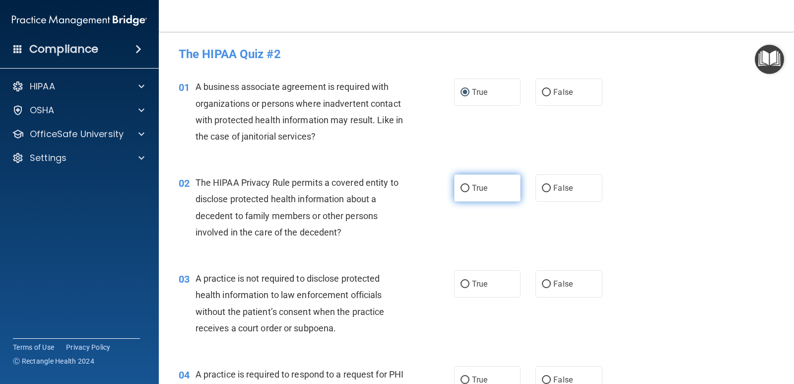
click at [465, 197] on label "True" at bounding box center [487, 187] width 67 height 27
click at [465, 192] on input "True" at bounding box center [465, 188] width 9 height 7
radio input "true"
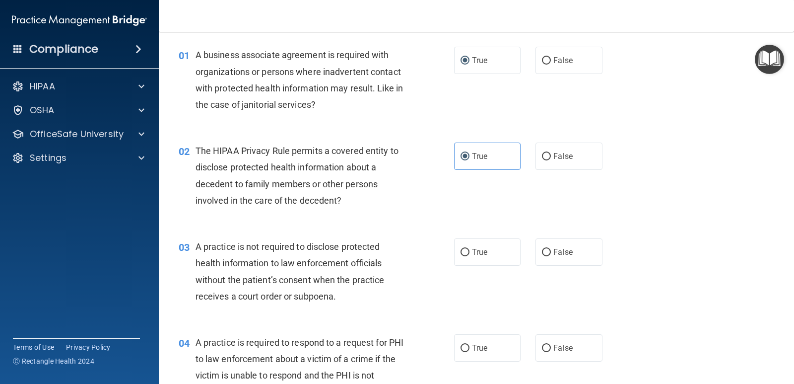
scroll to position [50, 0]
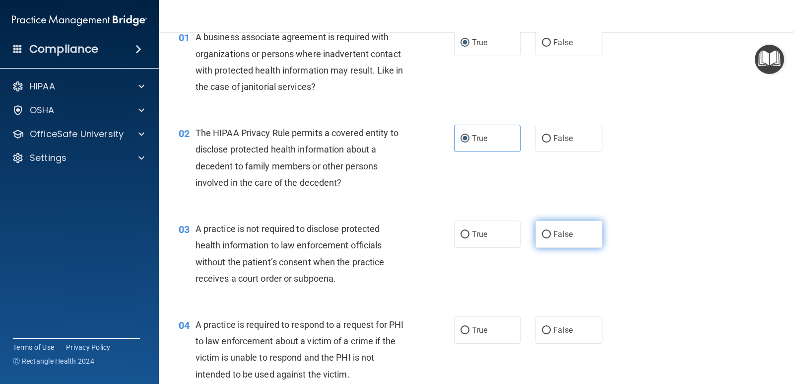
click at [554, 235] on span "False" at bounding box center [563, 233] width 19 height 9
click at [551, 235] on input "False" at bounding box center [546, 234] width 9 height 7
radio input "true"
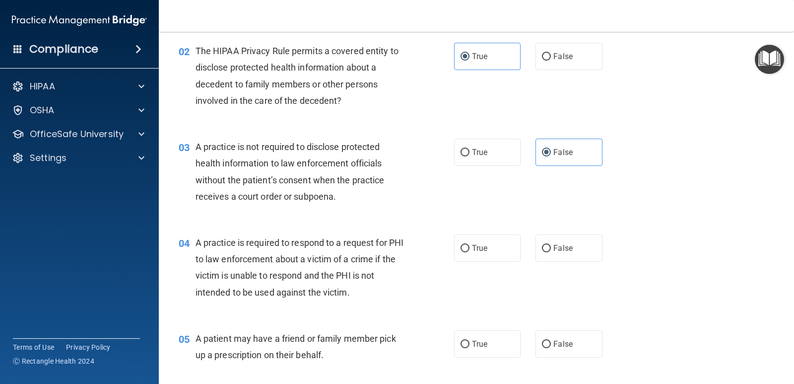
scroll to position [149, 0]
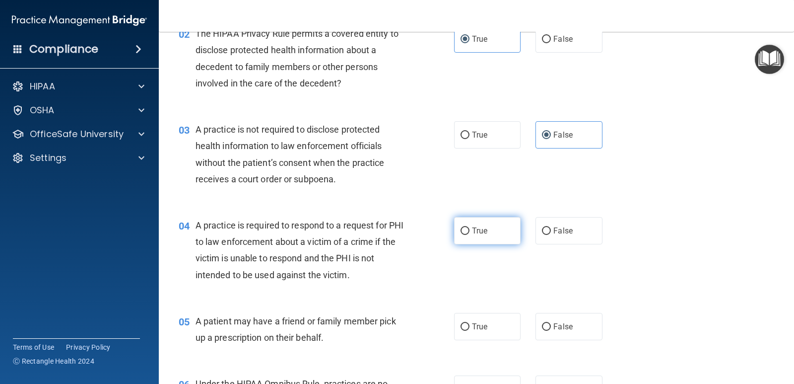
click at [462, 238] on label "True" at bounding box center [487, 230] width 67 height 27
click at [462, 235] on input "True" at bounding box center [465, 230] width 9 height 7
radio input "true"
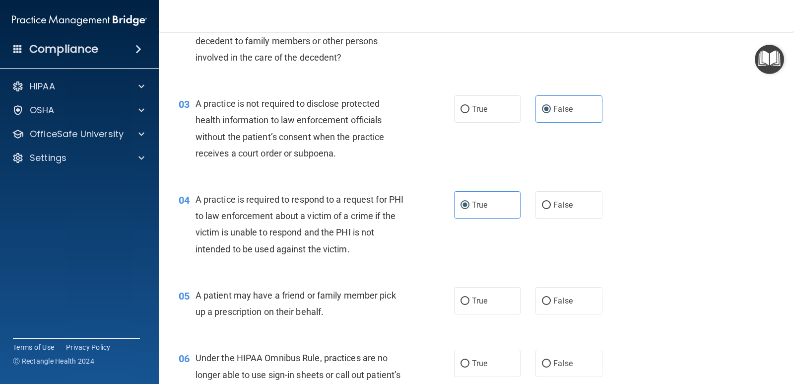
scroll to position [199, 0]
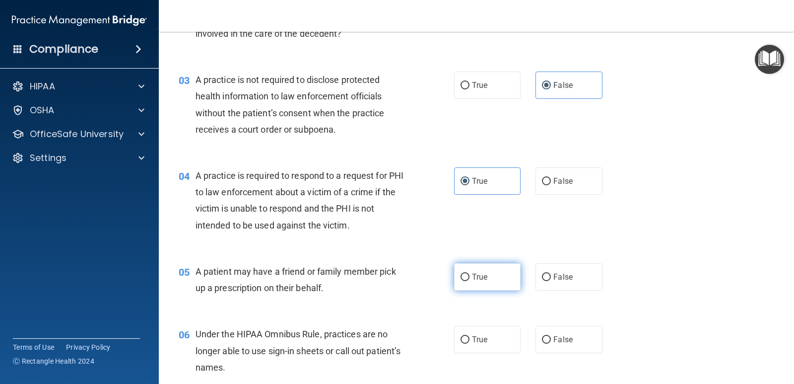
click at [476, 284] on label "True" at bounding box center [487, 276] width 67 height 27
click at [470, 281] on input "True" at bounding box center [465, 277] width 9 height 7
radio input "true"
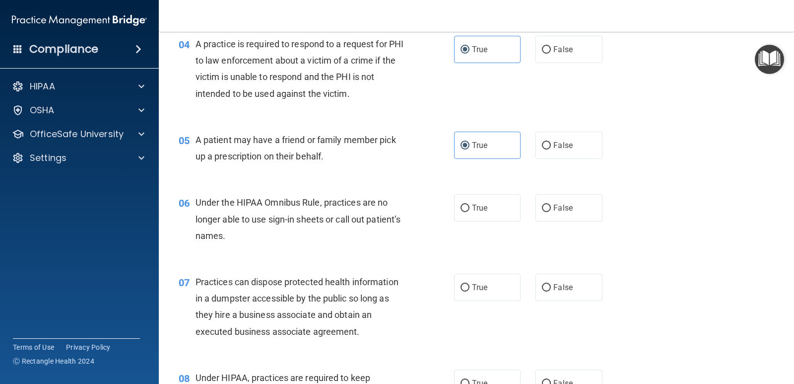
scroll to position [348, 0]
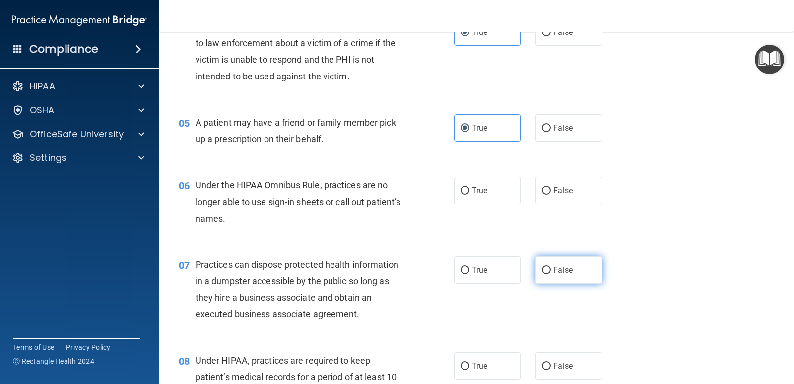
click at [555, 263] on label "False" at bounding box center [569, 269] width 67 height 27
click at [551, 267] on input "False" at bounding box center [546, 270] width 9 height 7
radio input "true"
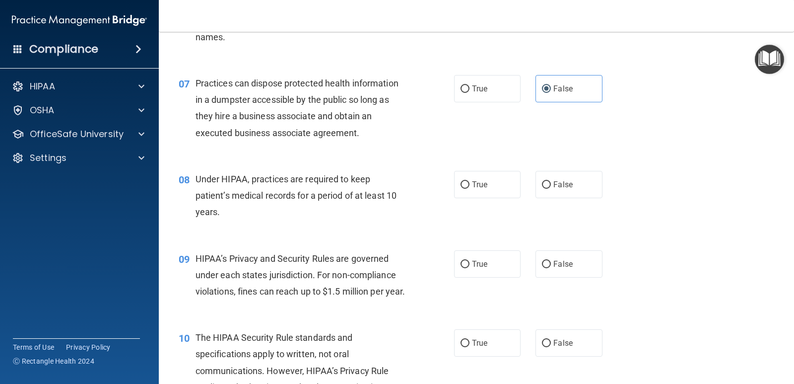
scroll to position [546, 0]
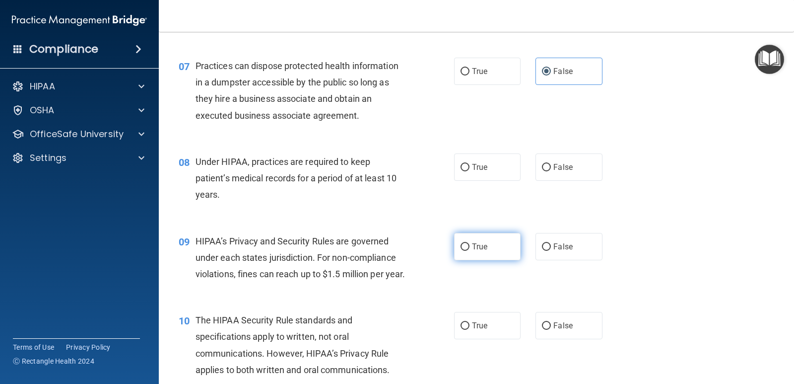
click at [458, 252] on label "True" at bounding box center [487, 246] width 67 height 27
click at [461, 251] on input "True" at bounding box center [465, 246] width 9 height 7
radio input "true"
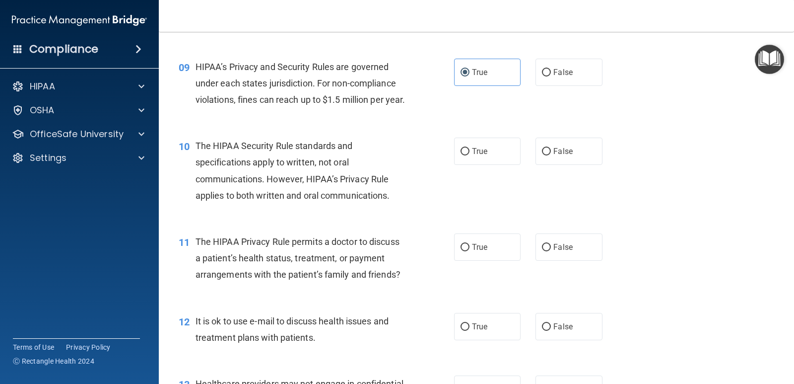
scroll to position [745, 0]
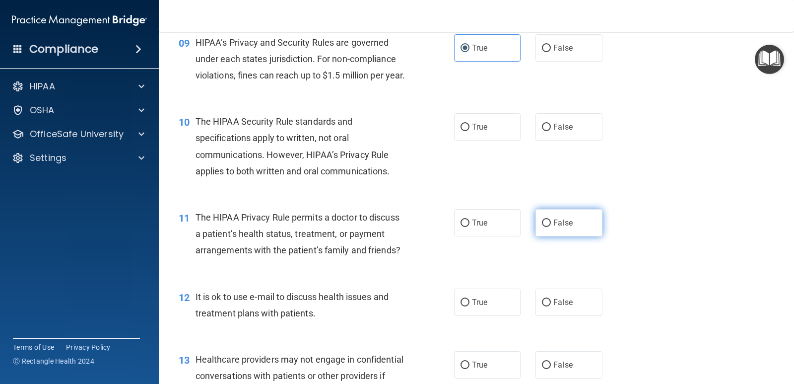
click at [545, 227] on input "False" at bounding box center [546, 222] width 9 height 7
radio input "true"
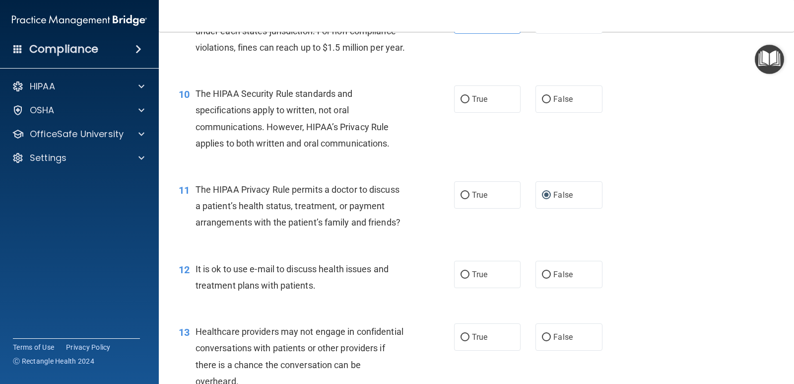
scroll to position [794, 0]
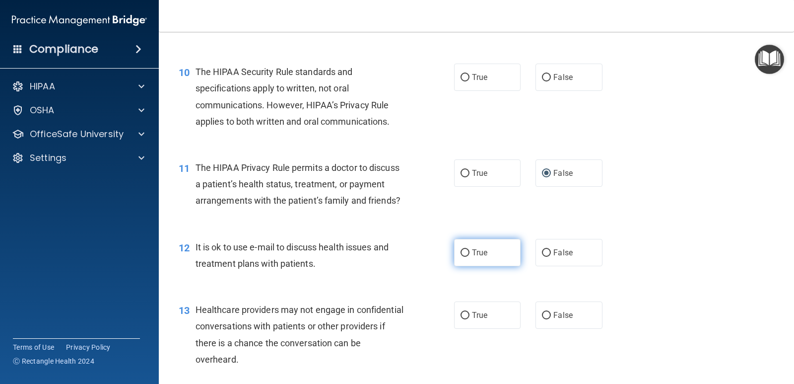
click at [461, 257] on input "True" at bounding box center [465, 252] width 9 height 7
radio input "true"
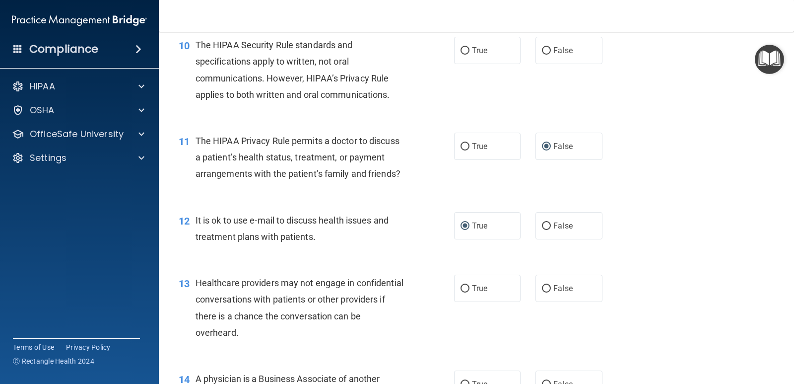
scroll to position [844, 0]
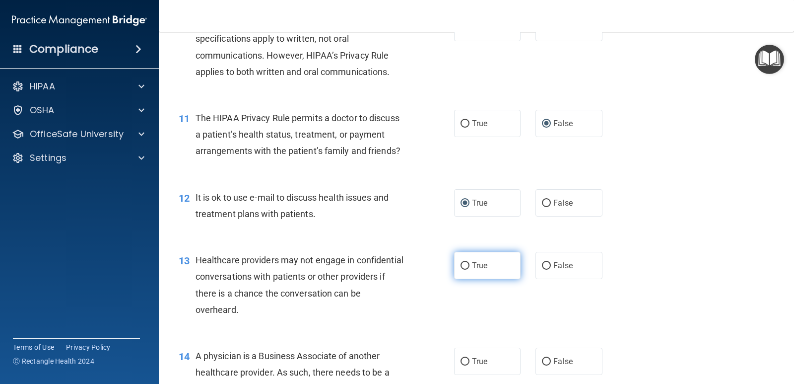
click at [472, 270] on span "True" at bounding box center [479, 265] width 15 height 9
click at [470, 270] on input "True" at bounding box center [465, 265] width 9 height 7
radio input "true"
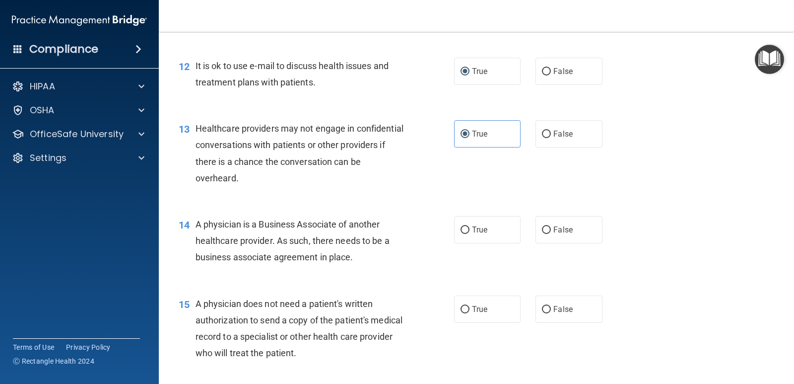
scroll to position [993, 0]
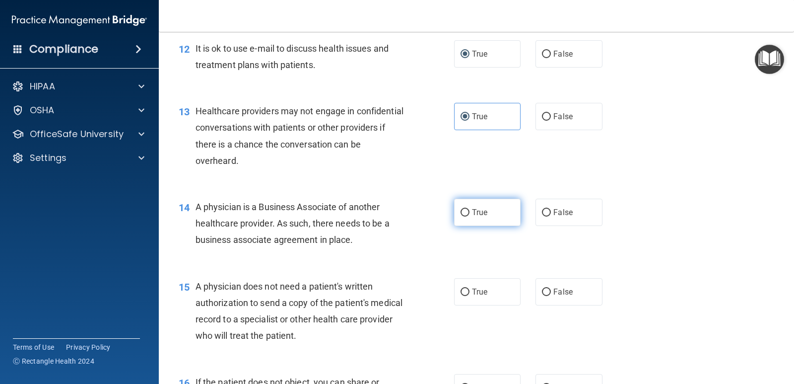
click at [462, 226] on label "True" at bounding box center [487, 212] width 67 height 27
click at [462, 216] on input "True" at bounding box center [465, 212] width 9 height 7
radio input "true"
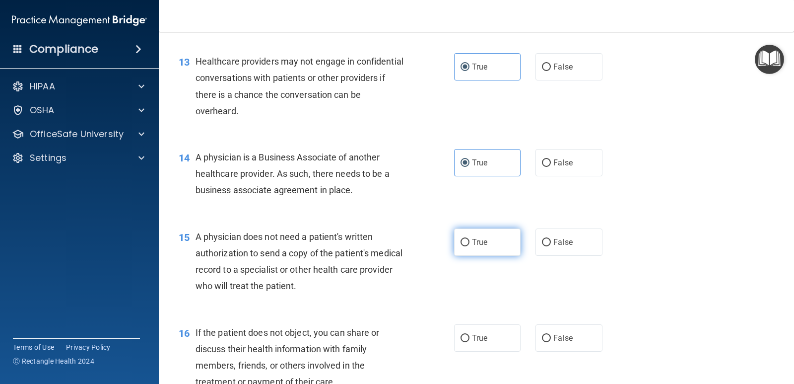
click at [504, 256] on label "True" at bounding box center [487, 241] width 67 height 27
click at [470, 246] on input "True" at bounding box center [465, 242] width 9 height 7
radio input "true"
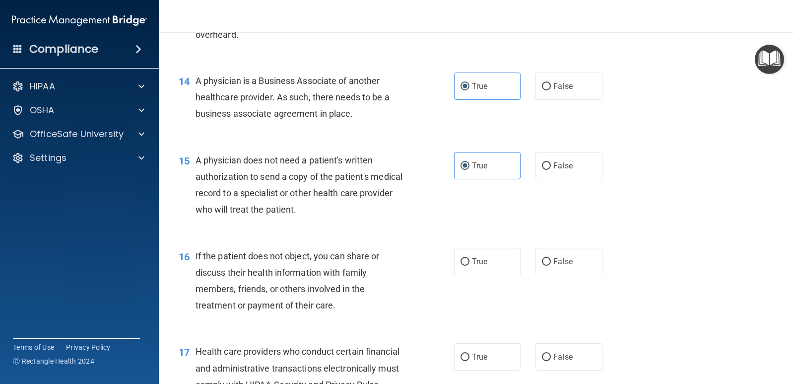
scroll to position [1192, 0]
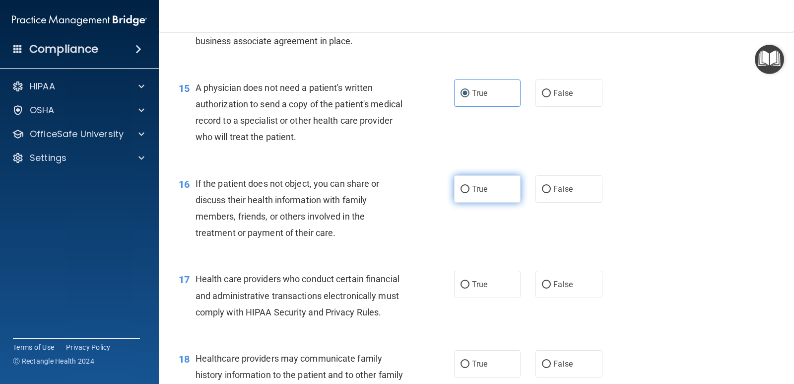
click at [487, 203] on label "True" at bounding box center [487, 188] width 67 height 27
click at [470, 193] on input "True" at bounding box center [465, 189] width 9 height 7
radio input "true"
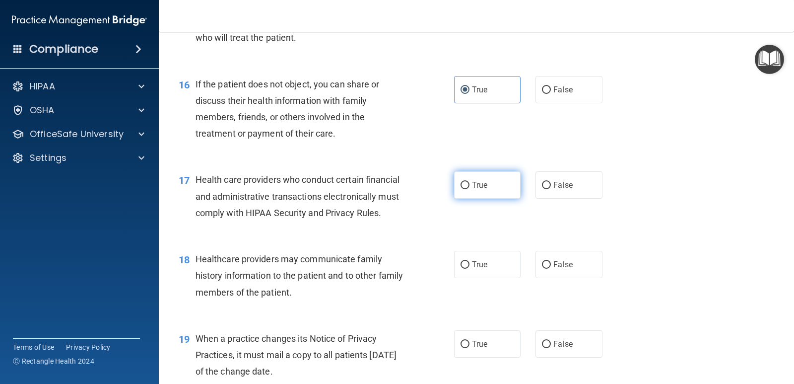
click at [478, 190] on span "True" at bounding box center [479, 184] width 15 height 9
click at [470, 189] on input "True" at bounding box center [465, 185] width 9 height 7
radio input "true"
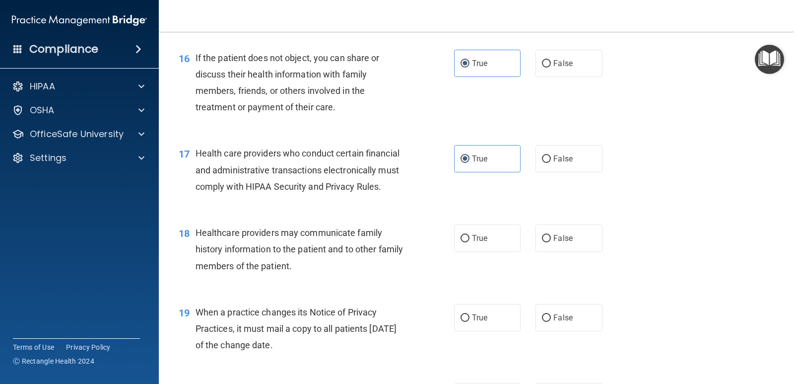
scroll to position [1340, 0]
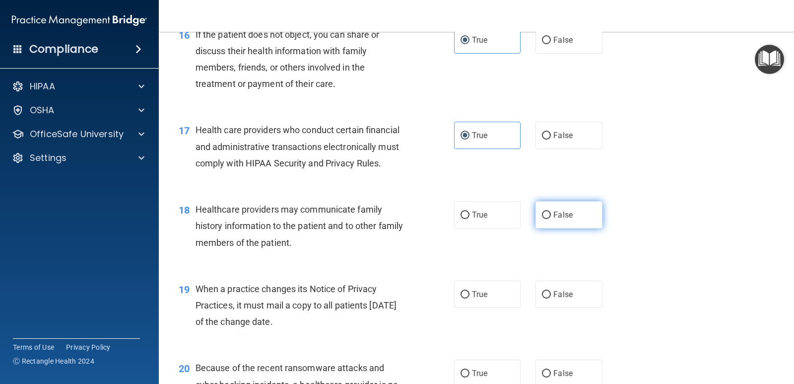
click at [580, 228] on label "False" at bounding box center [569, 214] width 67 height 27
click at [551, 219] on input "False" at bounding box center [546, 214] width 9 height 7
radio input "true"
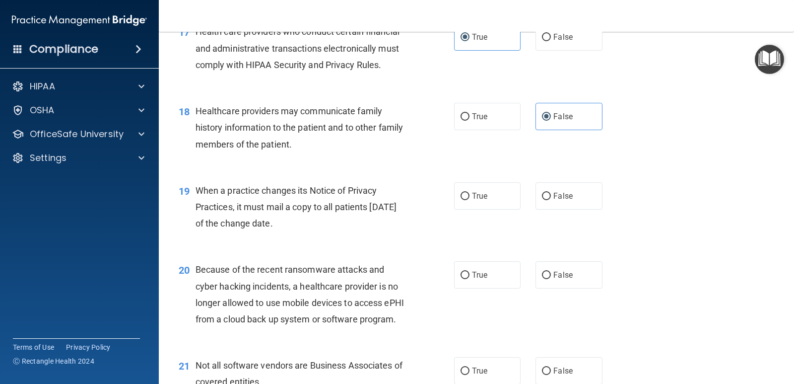
scroll to position [1440, 0]
click at [461, 199] on input "True" at bounding box center [465, 195] width 9 height 7
radio input "true"
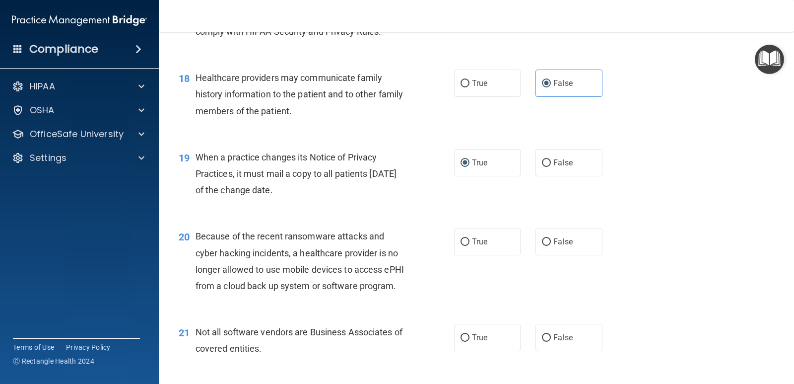
scroll to position [1489, 0]
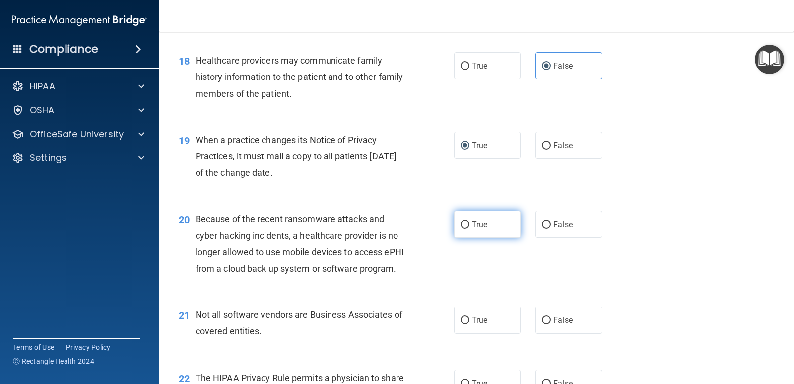
click at [466, 238] on label "True" at bounding box center [487, 224] width 67 height 27
click at [466, 228] on input "True" at bounding box center [465, 224] width 9 height 7
radio input "true"
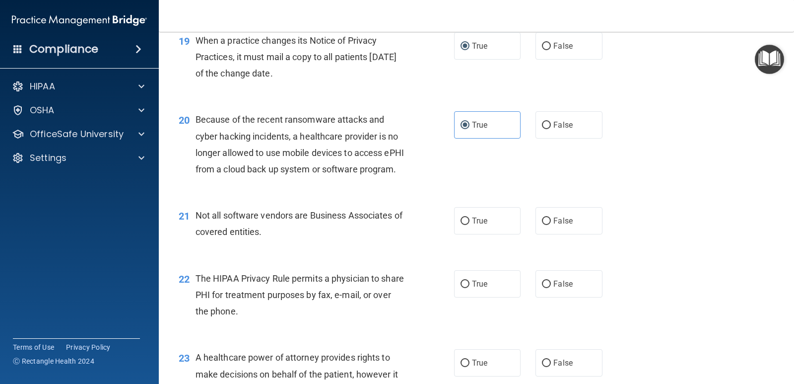
scroll to position [1638, 0]
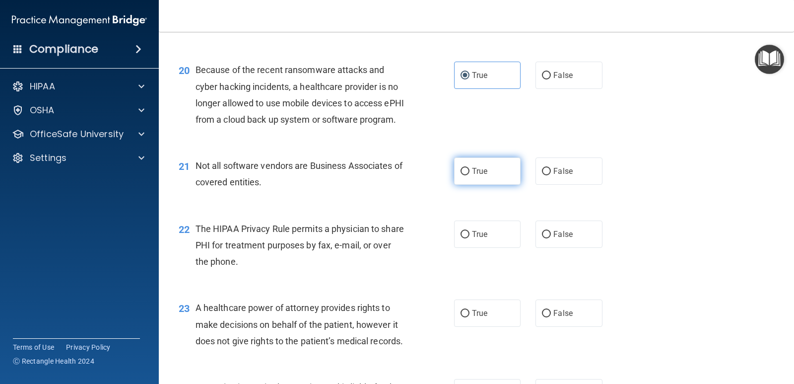
click at [471, 185] on label "True" at bounding box center [487, 170] width 67 height 27
click at [470, 175] on input "True" at bounding box center [465, 171] width 9 height 7
radio input "true"
click at [459, 248] on label "True" at bounding box center [487, 233] width 67 height 27
click at [461, 238] on input "True" at bounding box center [465, 234] width 9 height 7
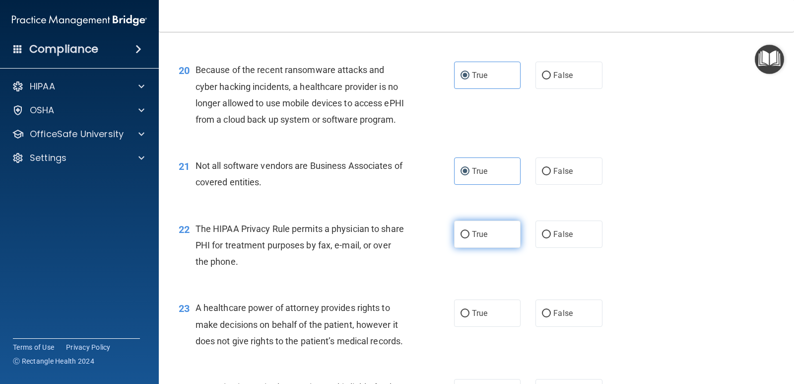
radio input "true"
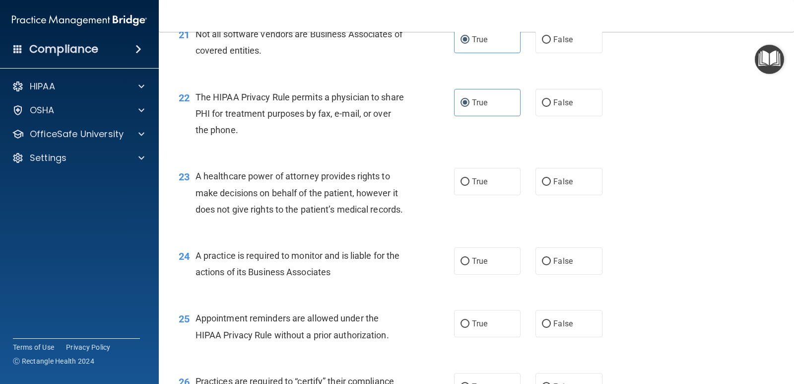
scroll to position [1787, 0]
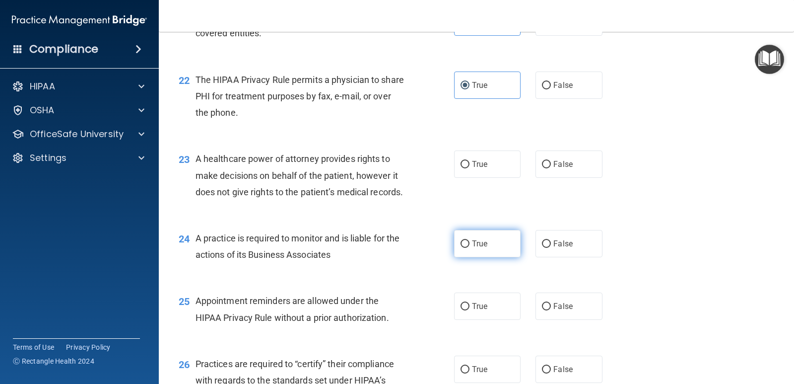
click at [466, 257] on label "True" at bounding box center [487, 243] width 67 height 27
click at [466, 248] on input "True" at bounding box center [465, 243] width 9 height 7
radio input "true"
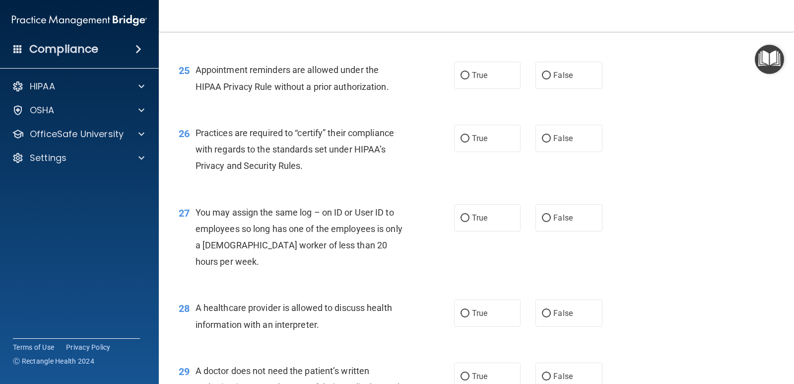
scroll to position [2036, 0]
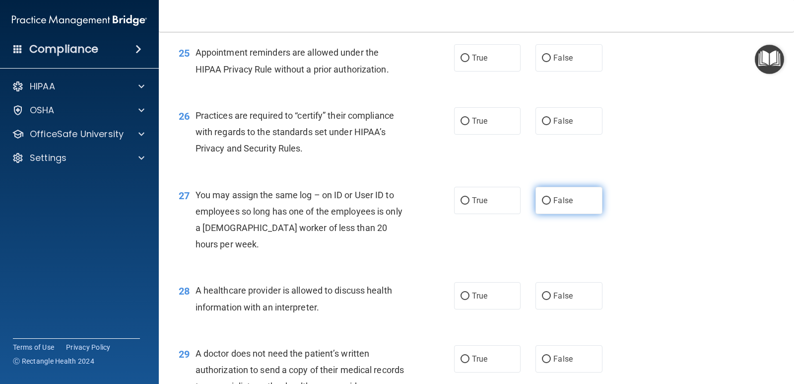
click at [575, 214] on label "False" at bounding box center [569, 200] width 67 height 27
click at [551, 205] on input "False" at bounding box center [546, 200] width 9 height 7
radio input "true"
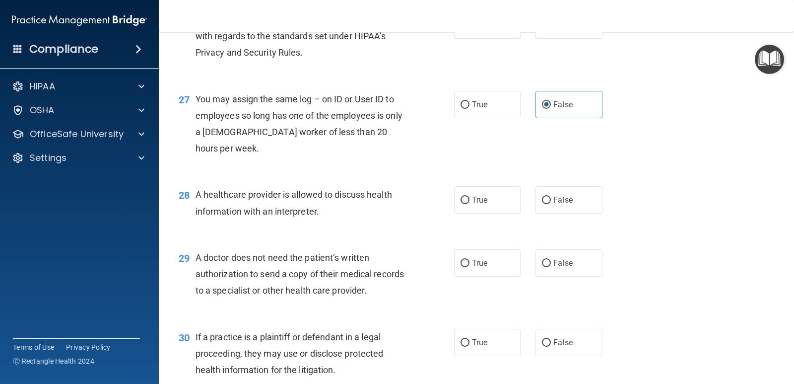
scroll to position [2135, 0]
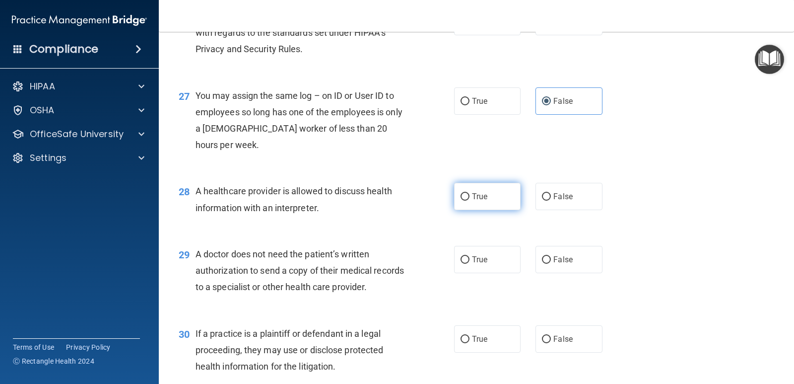
click at [472, 201] on span "True" at bounding box center [479, 196] width 15 height 9
click at [470, 201] on input "True" at bounding box center [465, 196] width 9 height 7
radio input "true"
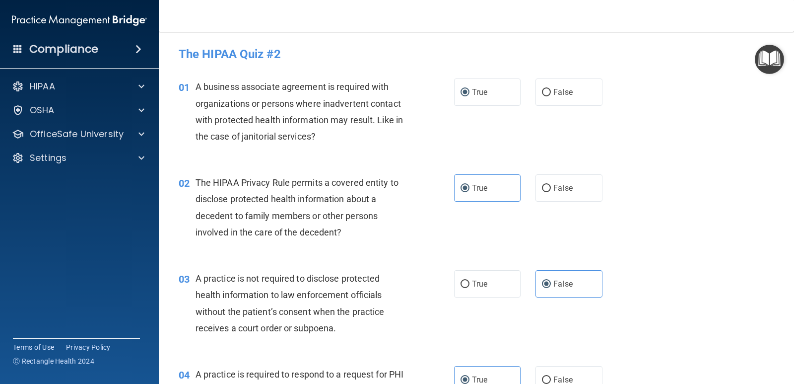
scroll to position [50, 0]
